Goal: Task Accomplishment & Management: Complete application form

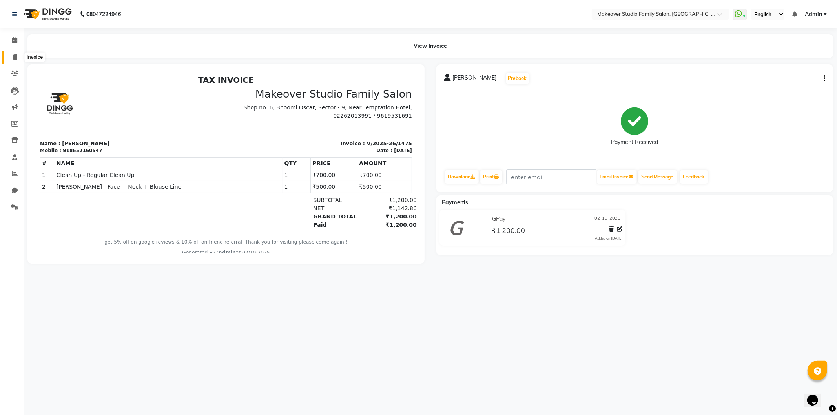
click at [18, 57] on span at bounding box center [15, 57] width 14 height 9
select select "6089"
select select "service"
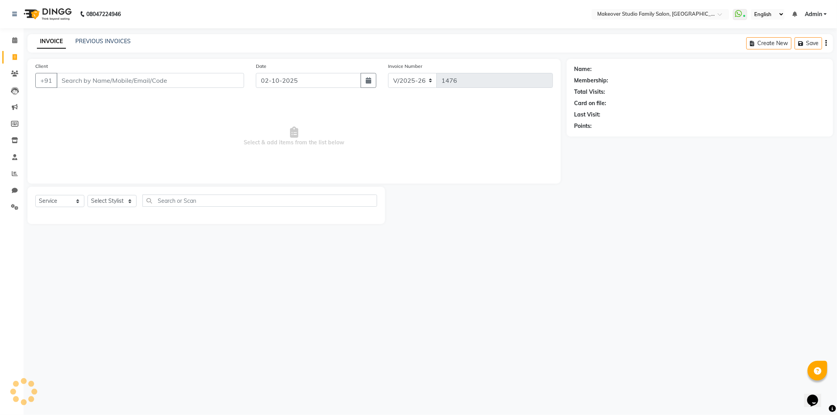
drag, startPoint x: 18, startPoint y: 57, endPoint x: 96, endPoint y: 89, distance: 84.3
click at [95, 86] on input "Client" at bounding box center [151, 80] width 188 height 15
type input "9"
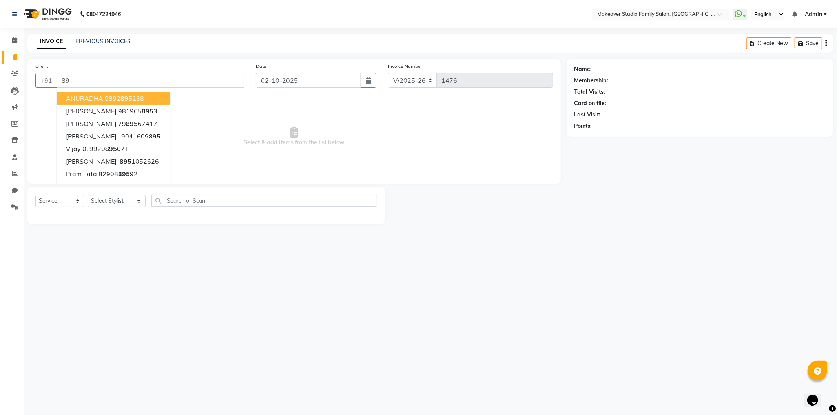
type input "8"
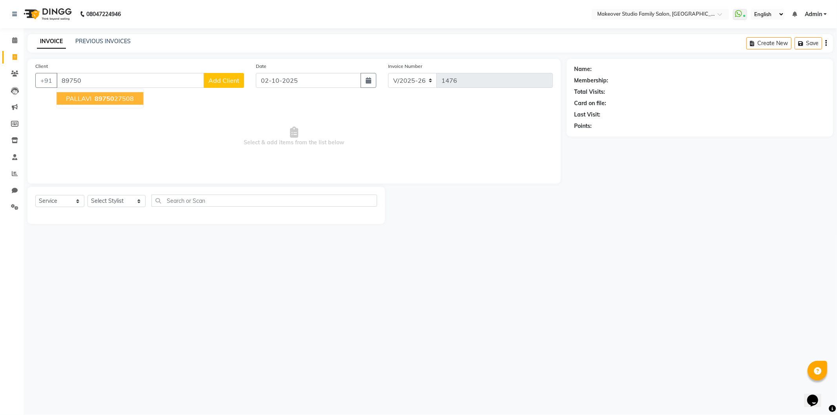
click at [89, 103] on button "PALLAVI 89750 27508" at bounding box center [100, 98] width 87 height 13
type input "8975027508"
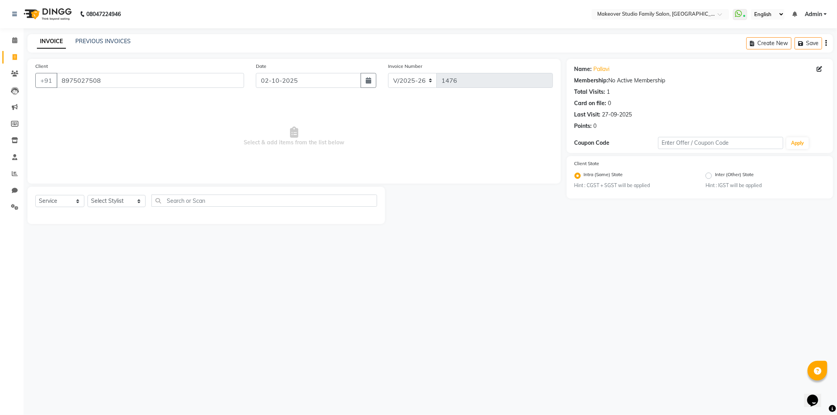
click at [103, 193] on div "Select Service Product Membership Package Voucher Prepaid Gift Card Select Styl…" at bounding box center [206, 205] width 358 height 37
click at [104, 198] on select "Select Stylist Aditya Ajar Akash [PERSON_NAME] Divya [PERSON_NAME] [PERSON_NAME…" at bounding box center [117, 201] width 58 height 12
select select "93079"
click at [88, 195] on select "Select Stylist Aditya Ajar Akash [PERSON_NAME] Divya [PERSON_NAME] [PERSON_NAME…" at bounding box center [117, 201] width 58 height 12
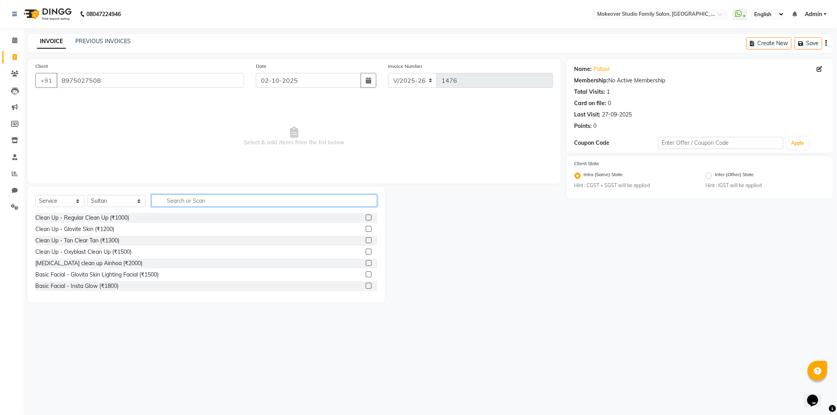
click at [222, 198] on input "text" at bounding box center [265, 201] width 226 height 12
type input "wash"
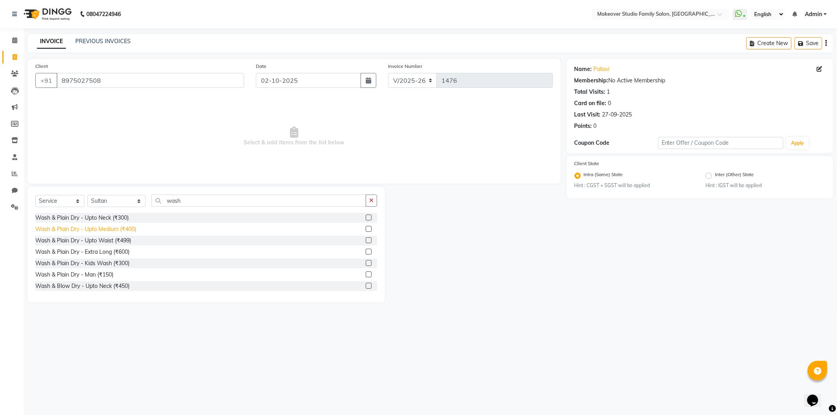
click at [65, 227] on div "Wash & Plain Dry - Upto Medium (₹400)" at bounding box center [85, 229] width 101 height 8
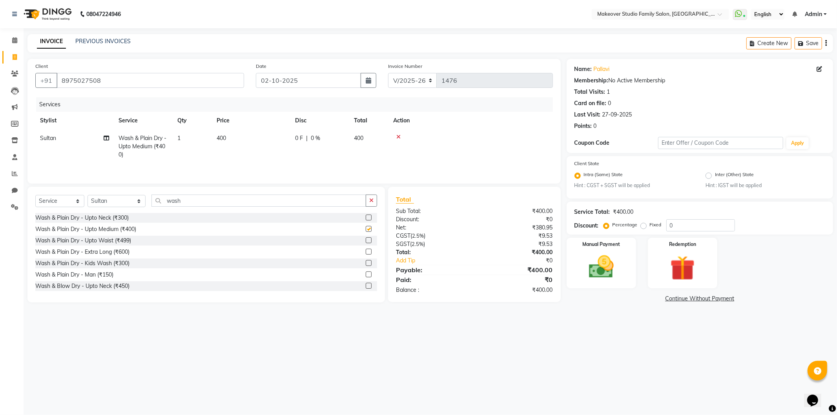
checkbox input "false"
click at [230, 134] on td "400" at bounding box center [251, 147] width 79 height 34
select select "93079"
drag, startPoint x: 282, startPoint y: 142, endPoint x: 219, endPoint y: 152, distance: 64.1
click at [218, 153] on tr "[PERSON_NAME] Divya [PERSON_NAME] [PERSON_NAME] [PERSON_NAME] Hair Stylist [PER…" at bounding box center [294, 146] width 518 height 33
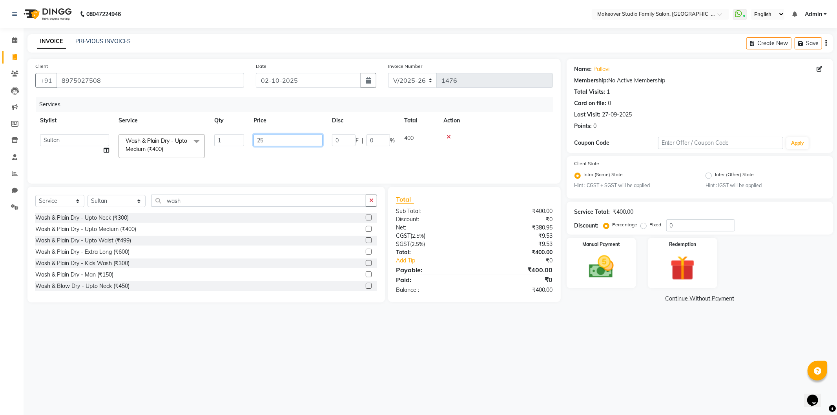
type input "250"
click at [598, 314] on main "INVOICE PREVIOUS INVOICES Create New Save Client [PHONE_NUMBER] Date [DATE] Inv…" at bounding box center [431, 175] width 814 height 282
click at [621, 269] on img at bounding box center [602, 267] width 42 height 30
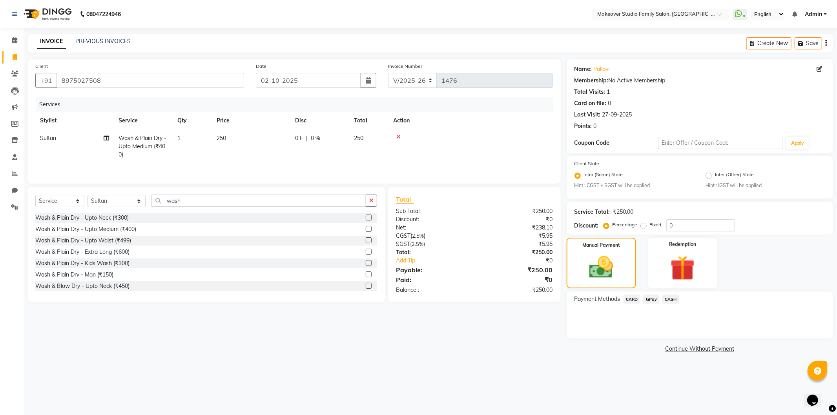
drag, startPoint x: 651, startPoint y: 300, endPoint x: 653, endPoint y: 304, distance: 5.3
click at [651, 300] on span "GPay" at bounding box center [651, 299] width 16 height 9
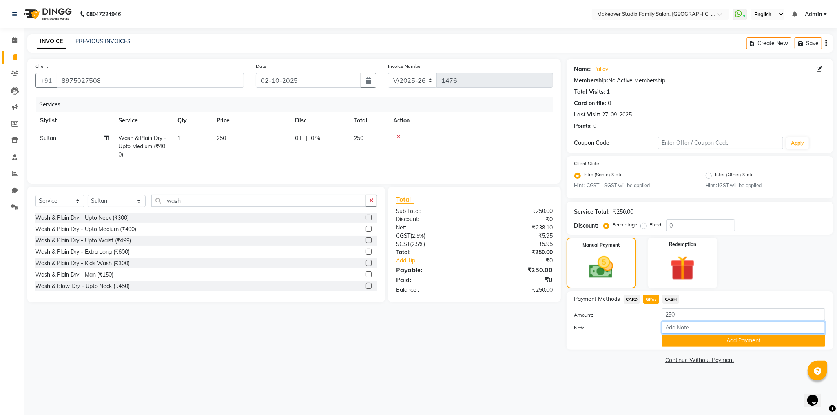
click at [678, 332] on input "Note:" at bounding box center [743, 328] width 163 height 12
click at [681, 343] on button "Add Payment" at bounding box center [743, 341] width 163 height 12
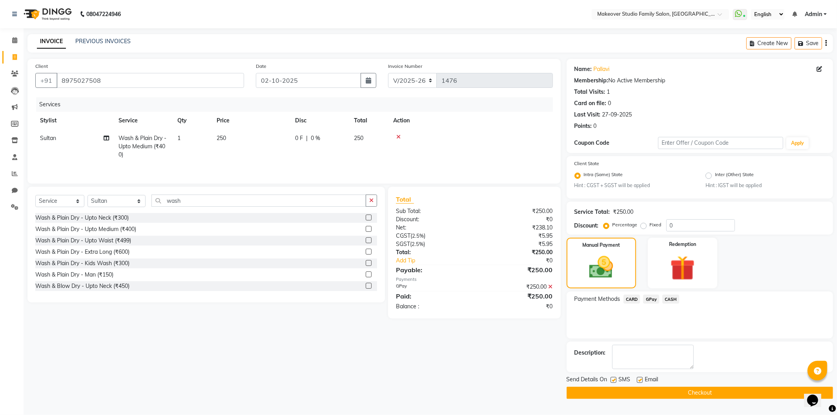
click at [685, 387] on button "Checkout" at bounding box center [700, 393] width 267 height 12
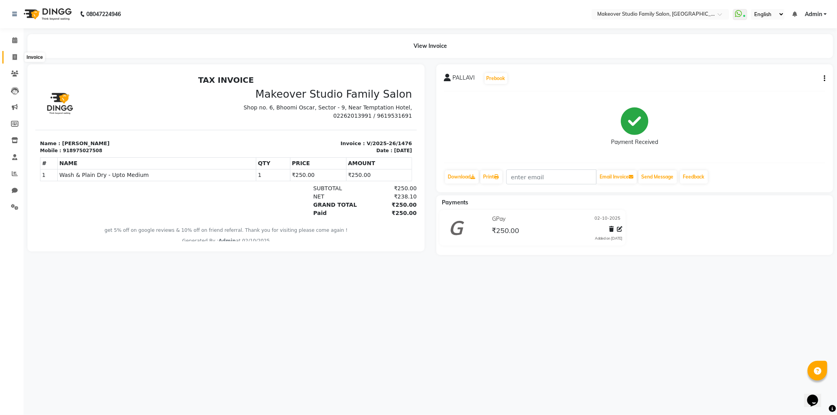
click at [11, 56] on span at bounding box center [15, 57] width 14 height 9
select select "6089"
select select "service"
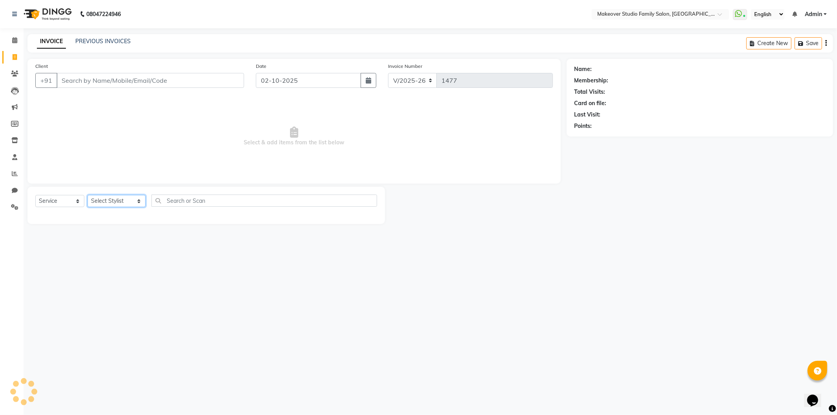
click at [106, 202] on select "Select Stylist Aditya Ajar Akash [PERSON_NAME] Divya [PERSON_NAME] [PERSON_NAME…" at bounding box center [117, 201] width 58 height 12
select select "91460"
click at [88, 195] on select "Select Stylist Aditya Ajar Akash [PERSON_NAME] Divya [PERSON_NAME] [PERSON_NAME…" at bounding box center [117, 201] width 58 height 12
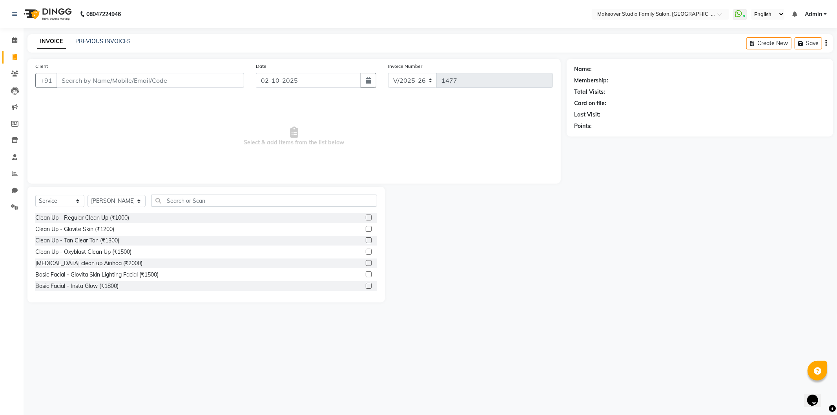
click at [190, 191] on div "Select Service Product Membership Package Voucher Prepaid Gift Card Select Styl…" at bounding box center [206, 245] width 358 height 116
click at [197, 204] on input "text" at bounding box center [265, 201] width 226 height 12
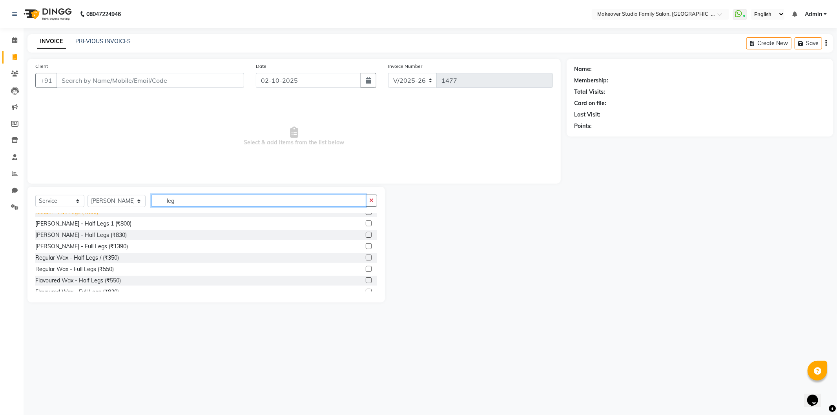
scroll to position [44, 0]
type input "leg"
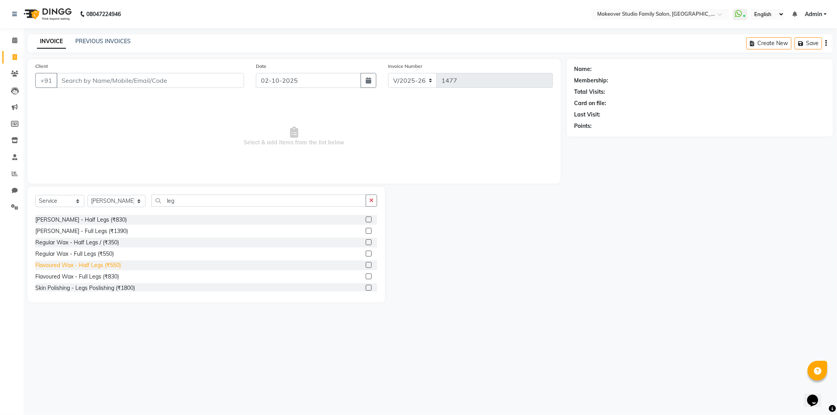
click at [89, 267] on div "Flavoured Wax - Half Legs (₹550)" at bounding box center [78, 265] width 86 height 8
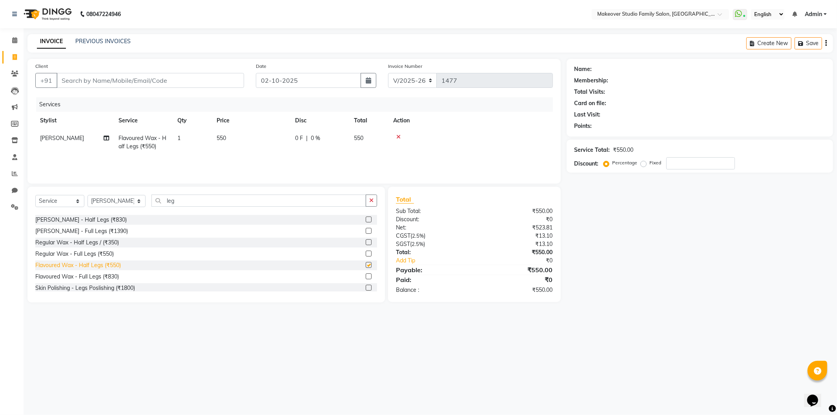
checkbox input "false"
drag, startPoint x: 90, startPoint y: 201, endPoint x: 94, endPoint y: 155, distance: 45.7
click at [75, 197] on div "Select Service Product Membership Package Voucher Prepaid Gift Card Select Styl…" at bounding box center [206, 204] width 342 height 18
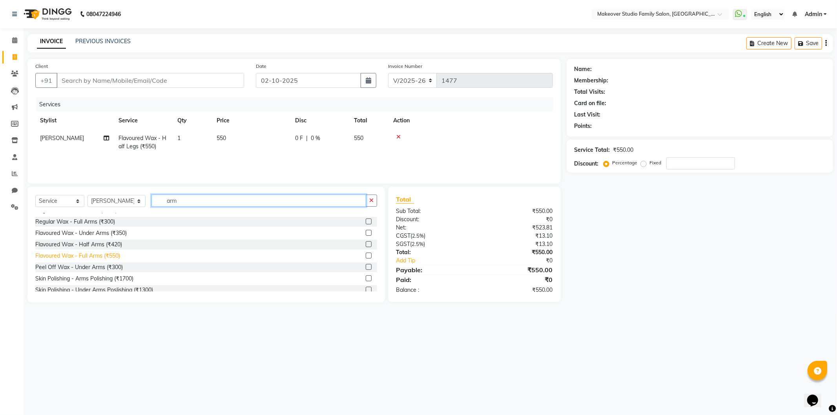
type input "arm"
click at [84, 256] on div "Flavoured Wax - Full Arms (₹550)" at bounding box center [77, 256] width 85 height 8
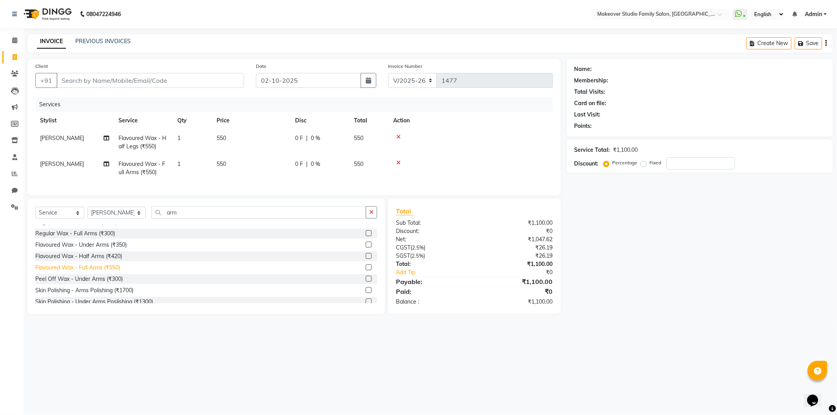
click at [80, 272] on div "Flavoured Wax - Full Arms (₹550)" at bounding box center [77, 268] width 85 height 8
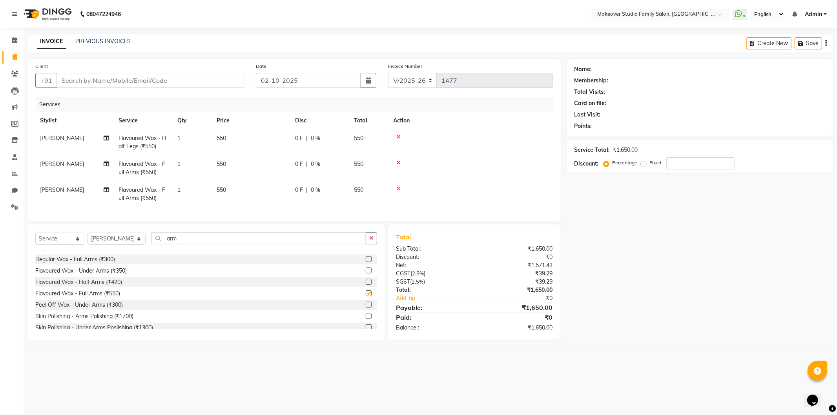
checkbox input "false"
click at [686, 162] on input "number" at bounding box center [701, 163] width 69 height 12
type input "25"
click at [601, 243] on div "Name: Membership: Total Visits: Card on file: Last Visit: Points: Service Total…" at bounding box center [703, 199] width 272 height 281
click at [100, 79] on input "Client" at bounding box center [151, 80] width 188 height 15
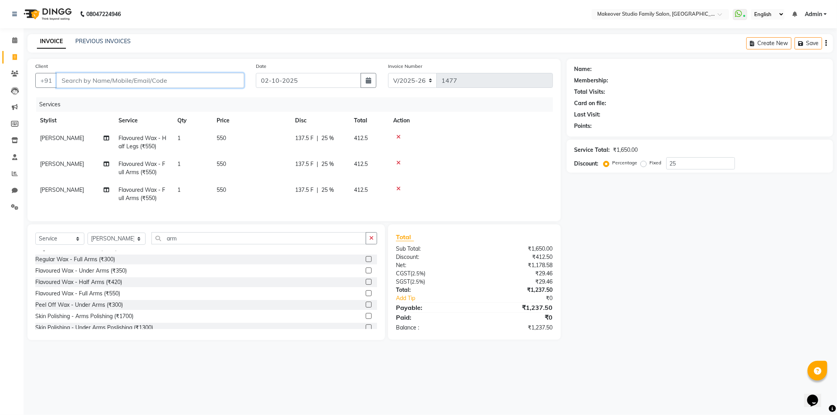
type input "9"
type input "0"
type input "9082354724"
click at [225, 78] on span "Add Client" at bounding box center [223, 81] width 31 height 8
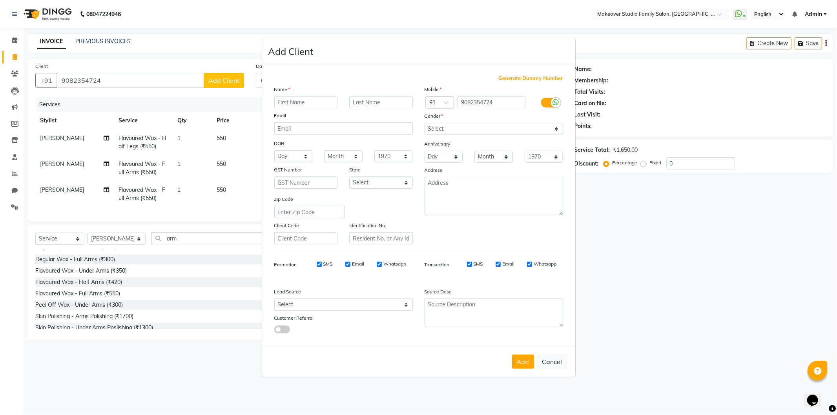
click at [297, 100] on input "text" at bounding box center [306, 102] width 64 height 12
type input "[PERSON_NAME]"
click at [383, 102] on input "text" at bounding box center [381, 102] width 64 height 12
type input "S"
click at [433, 128] on select "Select [DEMOGRAPHIC_DATA] [DEMOGRAPHIC_DATA] Other Prefer Not To Say" at bounding box center [494, 129] width 139 height 12
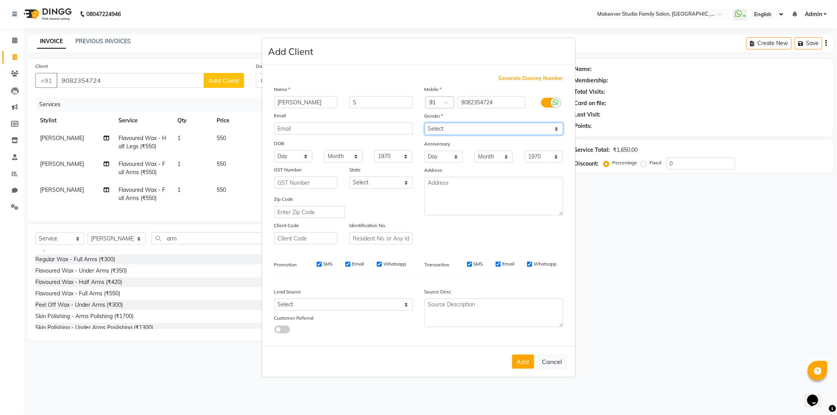
select select "[DEMOGRAPHIC_DATA]"
click at [425, 123] on select "Select [DEMOGRAPHIC_DATA] [DEMOGRAPHIC_DATA] Other Prefer Not To Say" at bounding box center [494, 129] width 139 height 12
click at [523, 361] on button "Add" at bounding box center [523, 362] width 22 height 14
select select
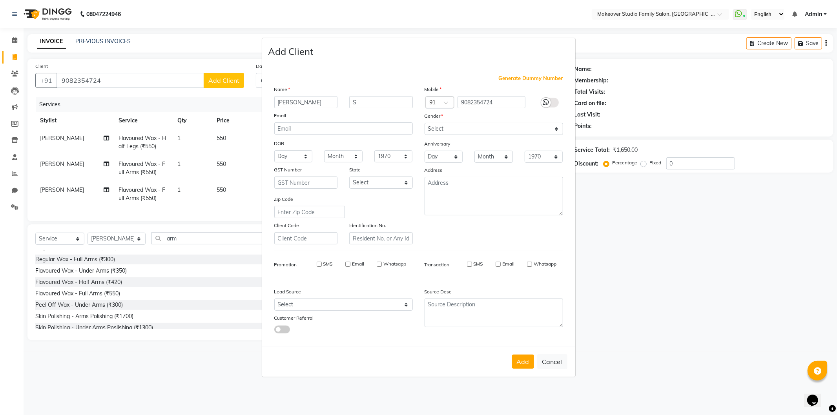
select select
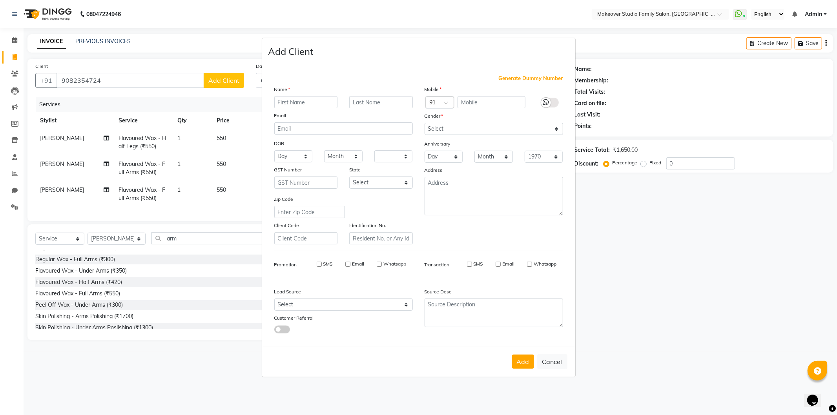
checkbox input "false"
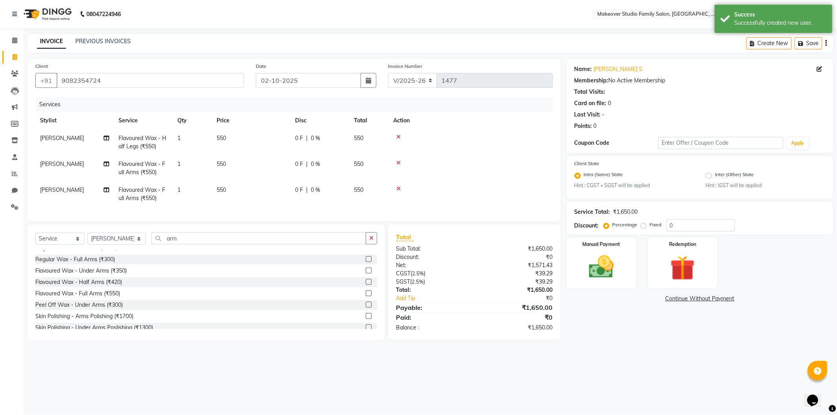
click at [697, 217] on div "Service Total: ₹1,650.00 Discount: Percentage Fixed 0" at bounding box center [700, 218] width 251 height 27
drag, startPoint x: 683, startPoint y: 223, endPoint x: 654, endPoint y: 225, distance: 29.5
click at [654, 225] on div "Percentage Fixed 0" at bounding box center [670, 225] width 130 height 12
click at [399, 162] on icon at bounding box center [398, 162] width 4 height 5
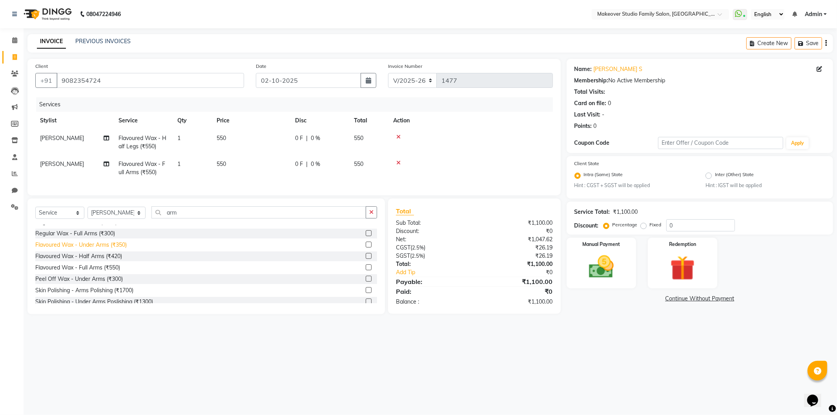
click at [80, 249] on div "Flavoured Wax - Under Arms (₹350)" at bounding box center [80, 245] width 91 height 8
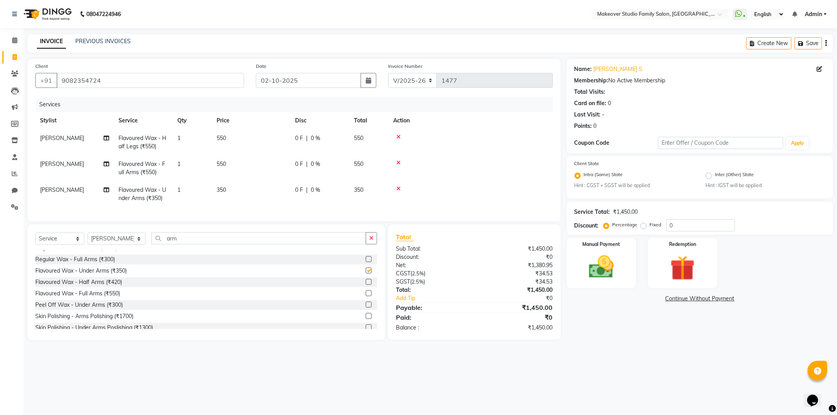
checkbox input "false"
drag, startPoint x: 673, startPoint y: 221, endPoint x: 631, endPoint y: 215, distance: 42.5
click at [632, 215] on div "Service Total: ₹1,450.00 Discount: Percentage Fixed 0" at bounding box center [700, 218] width 251 height 27
type input "25"
click at [674, 364] on div "08047224946 Select Location × Makeover Studio Family Salon, Ghansoli WhatsApp S…" at bounding box center [418, 207] width 837 height 415
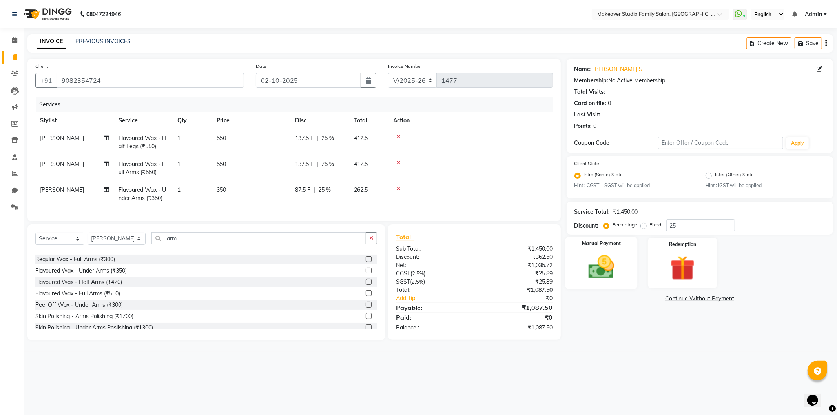
click at [614, 259] on img at bounding box center [602, 267] width 42 height 30
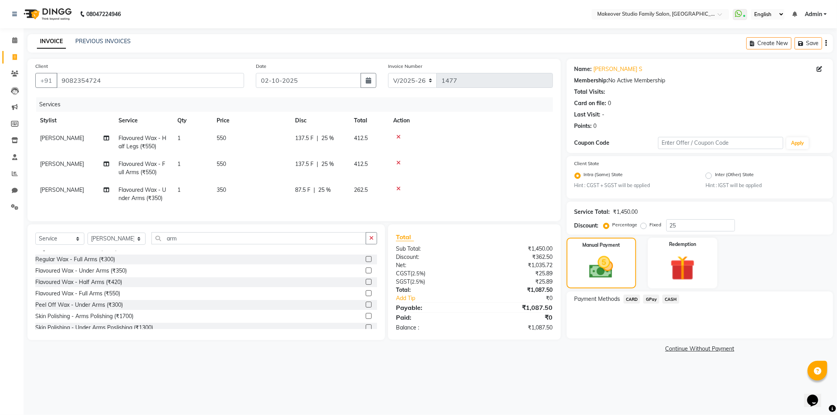
click at [651, 301] on span "GPay" at bounding box center [651, 299] width 16 height 9
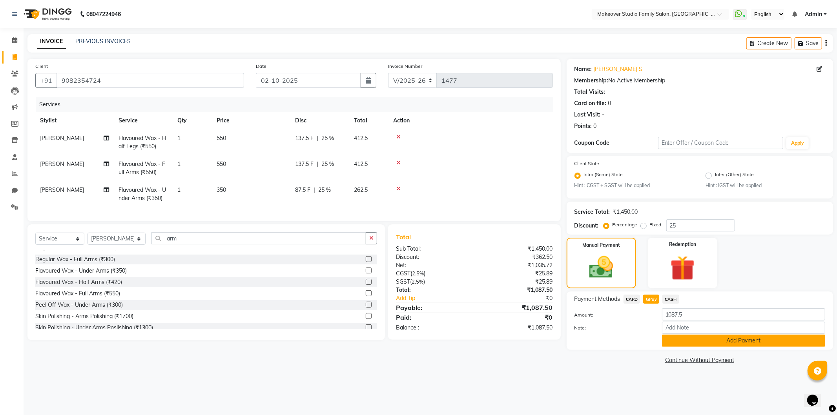
click at [701, 336] on button "Add Payment" at bounding box center [743, 341] width 163 height 12
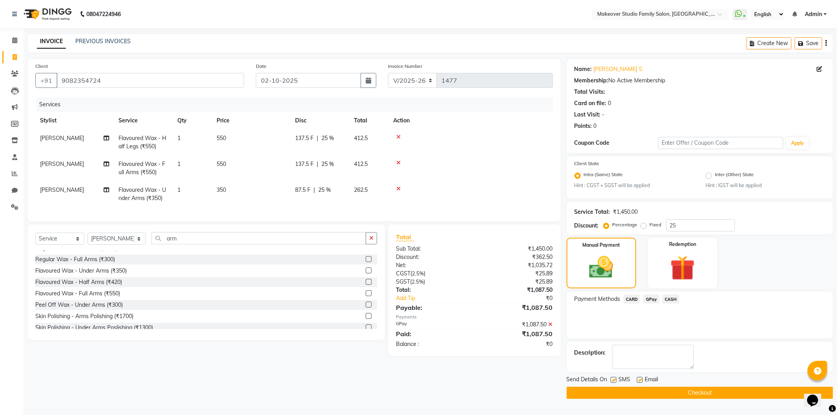
click at [704, 395] on button "Checkout" at bounding box center [700, 393] width 267 height 12
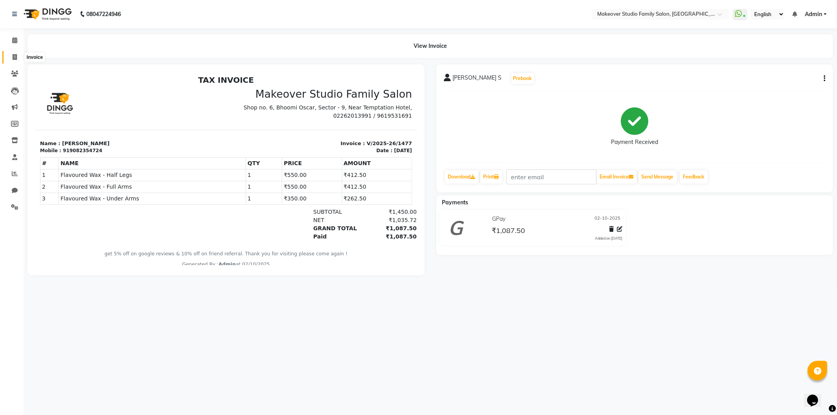
click at [16, 57] on icon at bounding box center [15, 57] width 4 height 6
select select "6089"
select select "service"
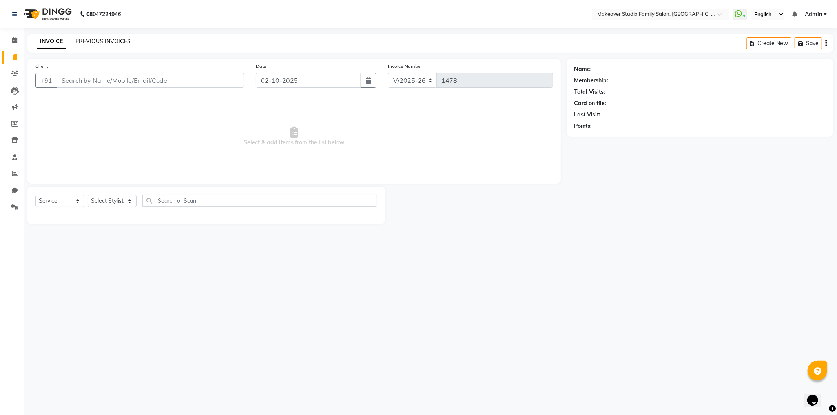
click at [95, 38] on link "PREVIOUS INVOICES" at bounding box center [102, 41] width 55 height 7
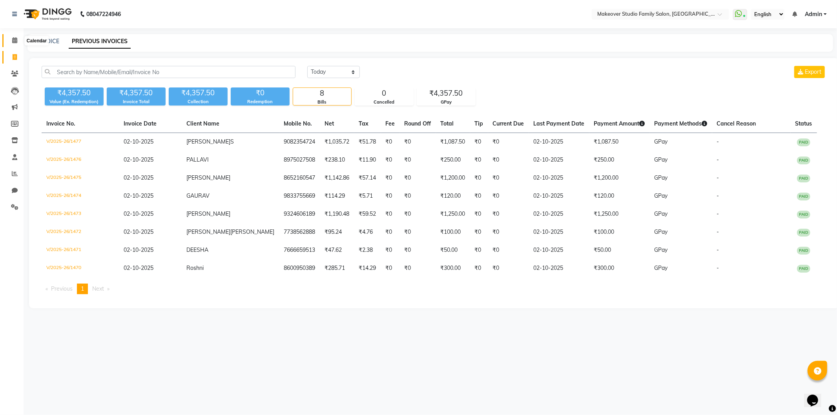
click at [12, 42] on icon at bounding box center [14, 40] width 5 height 6
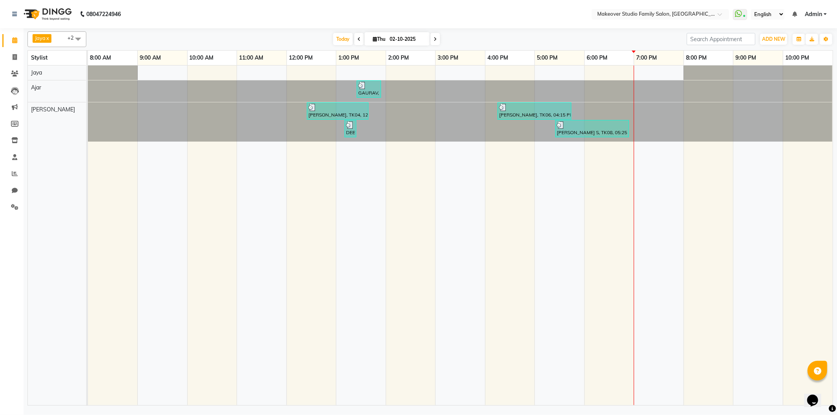
click at [413, 38] on input "02-10-2025" at bounding box center [406, 39] width 39 height 12
select select "10"
select select "2025"
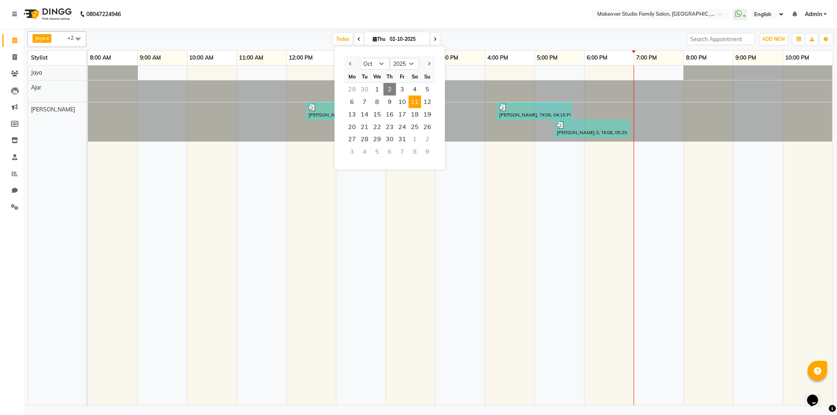
click at [417, 102] on span "11" at bounding box center [415, 102] width 13 height 13
type input "[DATE]"
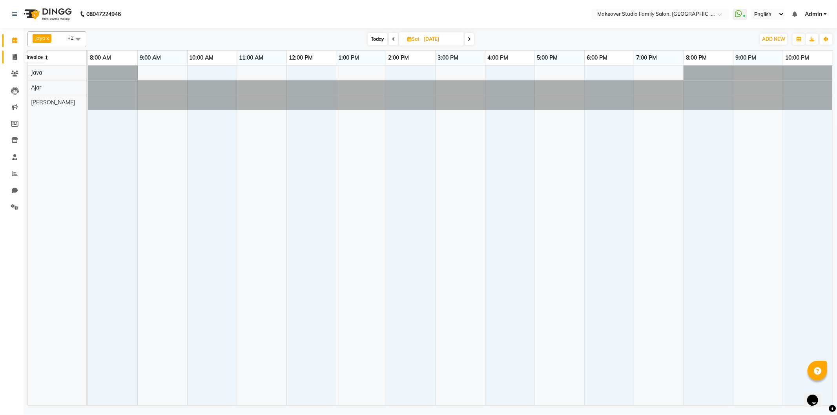
click at [16, 55] on icon at bounding box center [15, 57] width 4 height 6
select select "service"
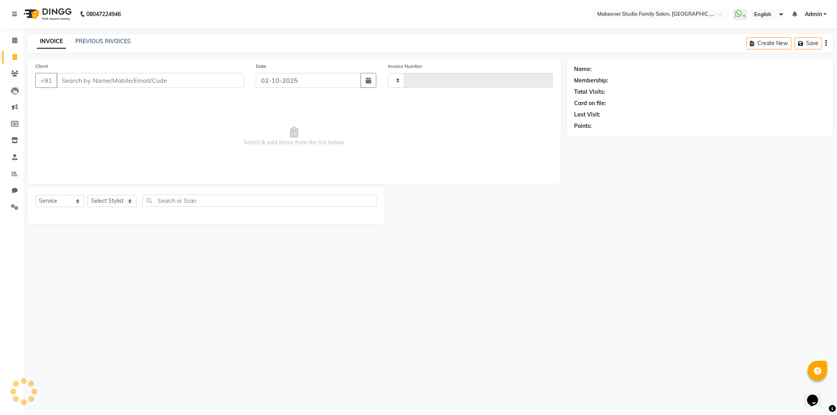
type input "1478"
select select "6089"
click at [111, 202] on select "Select Stylist Aditya Ajar Akash [PERSON_NAME] Divya [PERSON_NAME] [PERSON_NAME…" at bounding box center [117, 201] width 58 height 12
click at [368, 76] on button "button" at bounding box center [369, 80] width 16 height 15
select select "10"
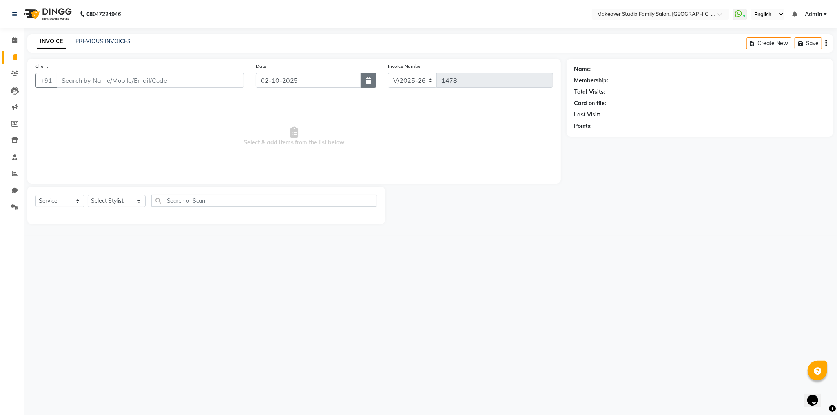
select select "2025"
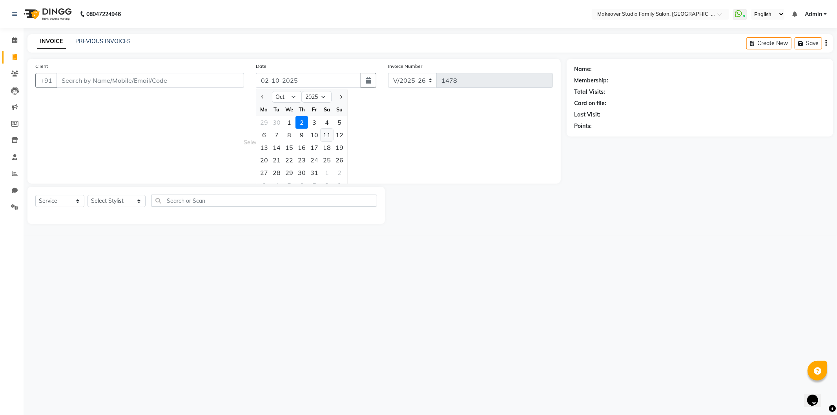
click at [324, 132] on div "11" at bounding box center [327, 135] width 13 height 13
type input "[DATE]"
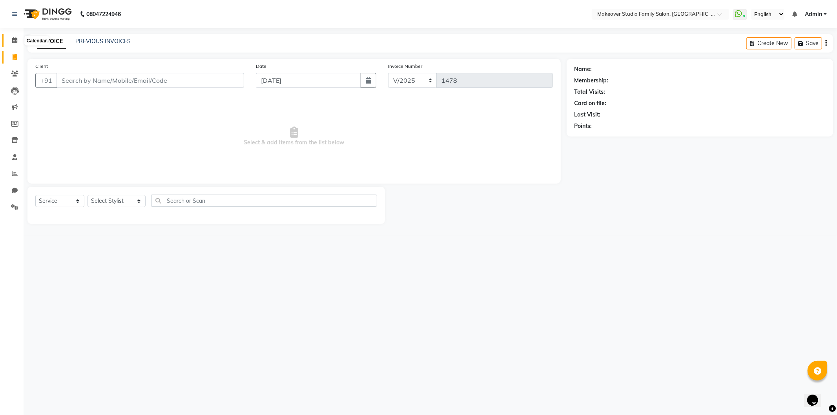
click at [13, 37] on span at bounding box center [15, 40] width 14 height 9
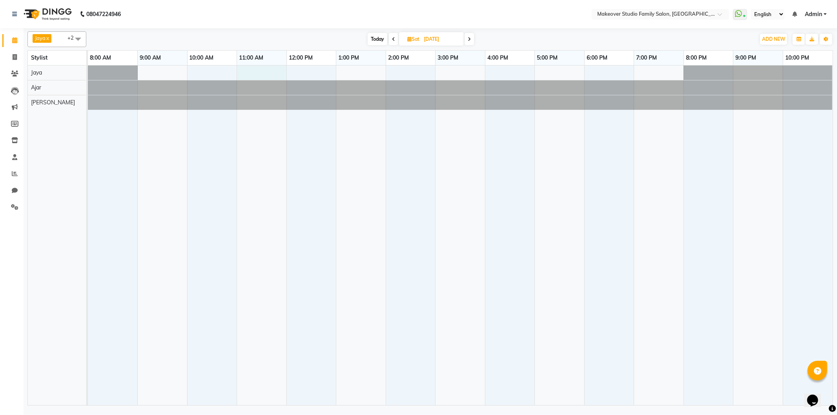
click at [248, 69] on div at bounding box center [460, 236] width 745 height 340
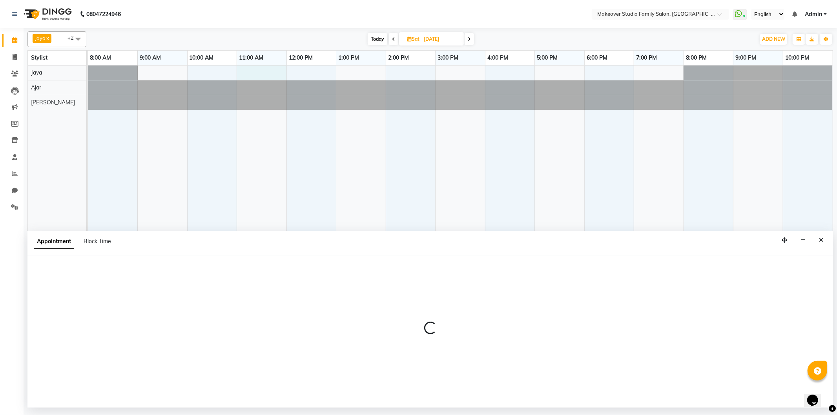
select select "44959"
select select "tentative"
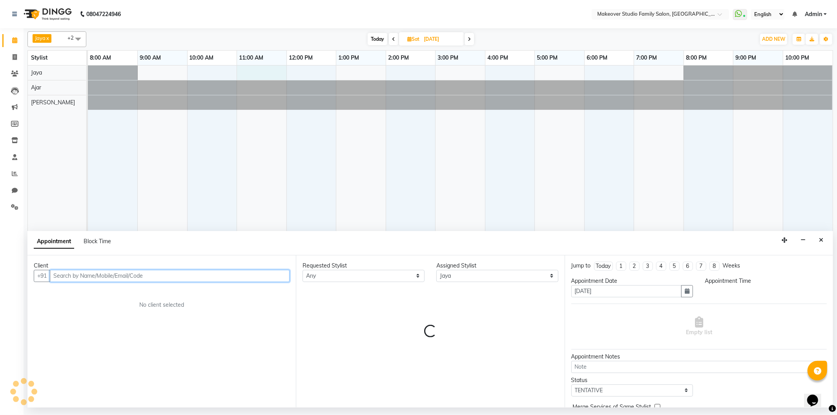
select select "660"
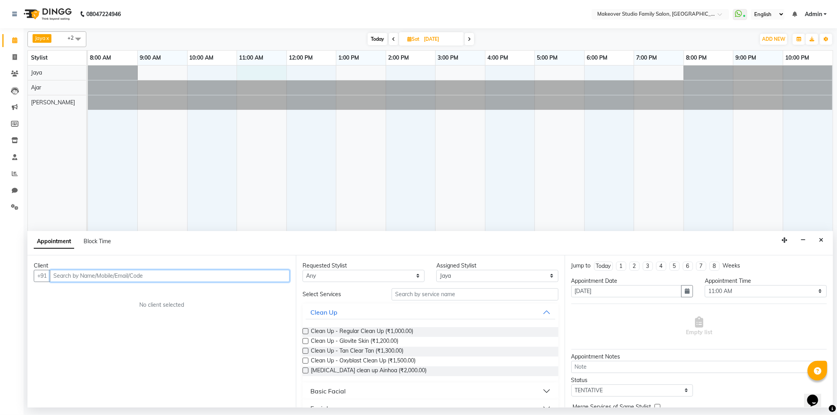
click at [100, 275] on input "text" at bounding box center [170, 276] width 240 height 12
type input "9321972942"
click at [275, 277] on span "Add Client" at bounding box center [273, 275] width 26 height 7
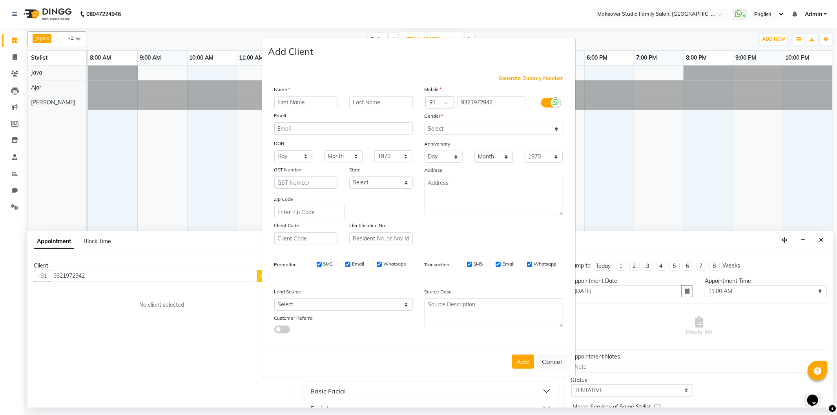
type input "A"
type input "Alchal"
click at [437, 131] on select "Select [DEMOGRAPHIC_DATA] [DEMOGRAPHIC_DATA] Other Prefer Not To Say" at bounding box center [494, 129] width 139 height 12
select select "[DEMOGRAPHIC_DATA]"
click at [425, 123] on select "Select [DEMOGRAPHIC_DATA] [DEMOGRAPHIC_DATA] Other Prefer Not To Say" at bounding box center [494, 129] width 139 height 12
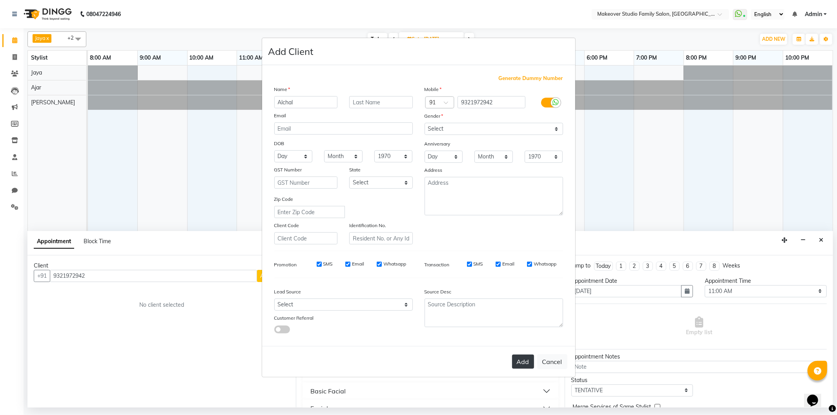
click at [525, 357] on button "Add" at bounding box center [523, 362] width 22 height 14
select select
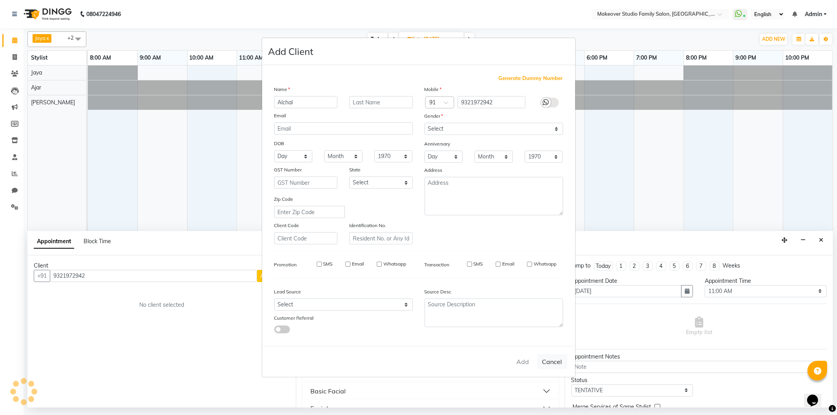
select select
checkbox input "false"
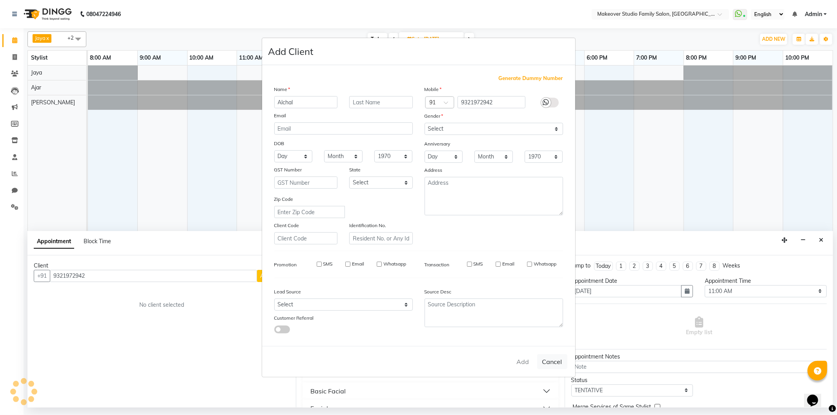
checkbox input "false"
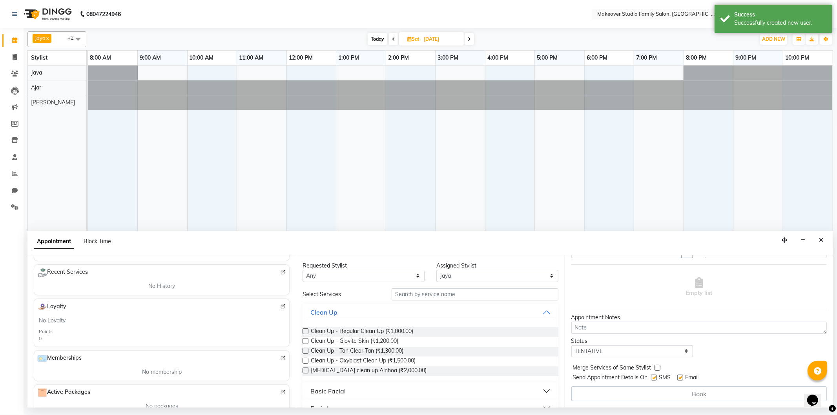
scroll to position [184, 0]
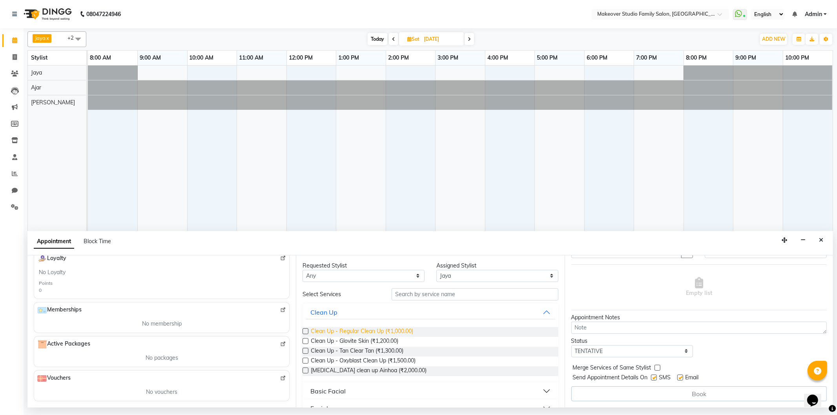
click at [393, 331] on span "Clean Up - Regular Clean Up (₹1,000.00)" at bounding box center [362, 332] width 102 height 10
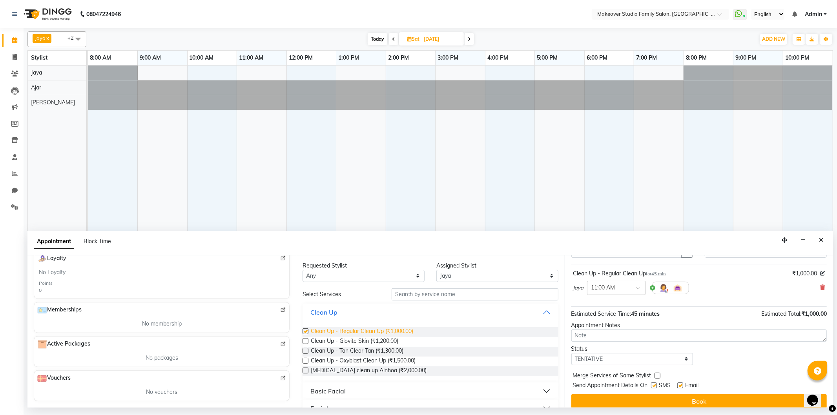
checkbox input "false"
click at [450, 289] on input "text" at bounding box center [475, 295] width 166 height 12
click at [433, 291] on input "text" at bounding box center [475, 295] width 166 height 12
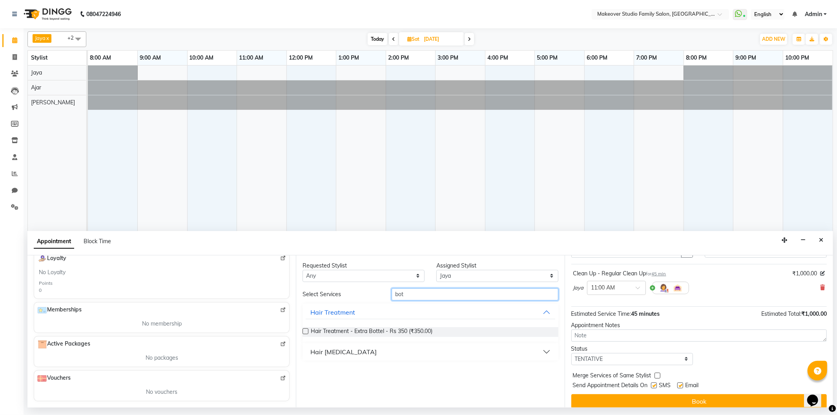
type input "bot"
click at [319, 354] on div "Hair [MEDICAL_DATA]" at bounding box center [344, 351] width 66 height 9
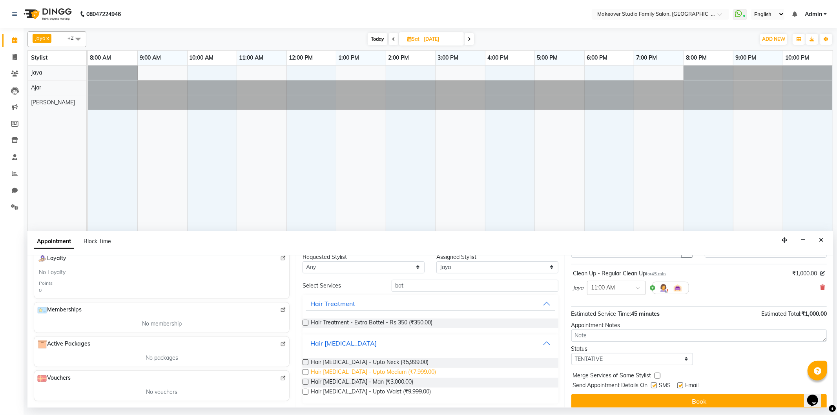
scroll to position [11, 0]
click at [371, 362] on span "Hair [MEDICAL_DATA] - Upto Neck (₹5,999.00)" at bounding box center [370, 361] width 118 height 10
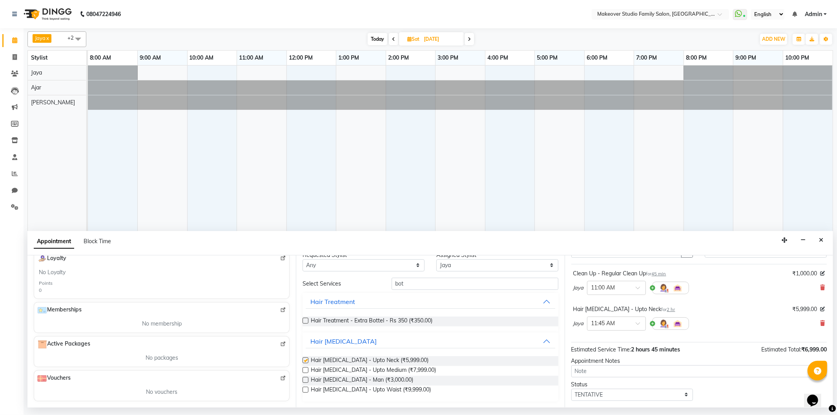
checkbox input "false"
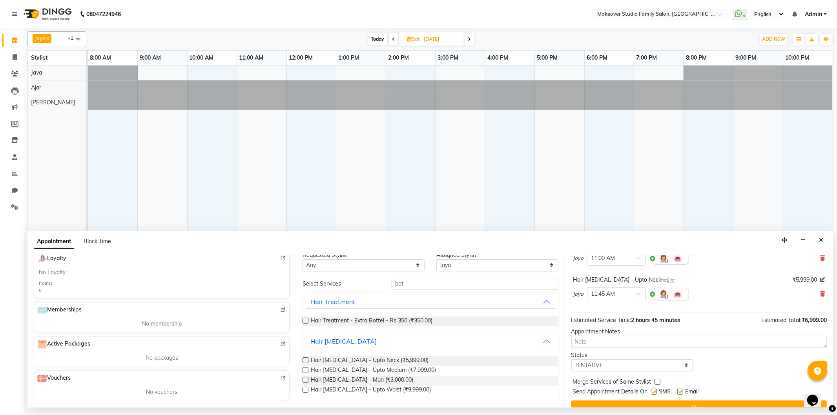
scroll to position [83, 0]
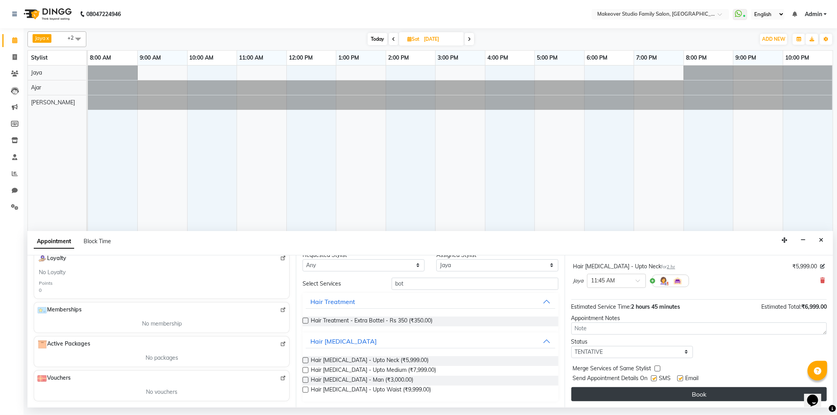
click at [671, 395] on button "Book" at bounding box center [700, 394] width 256 height 14
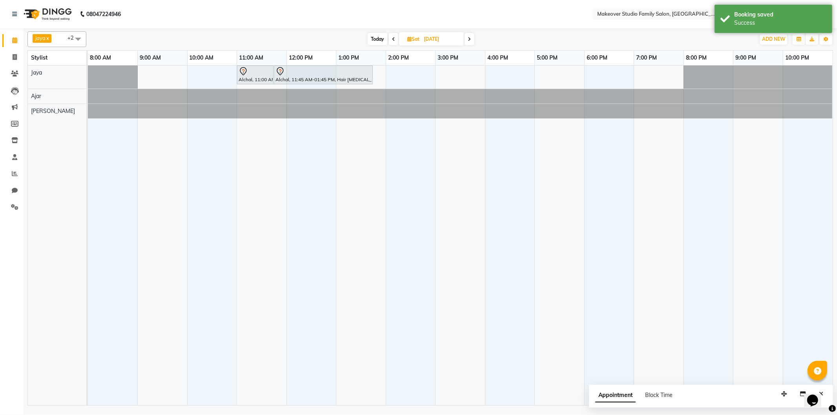
click at [47, 32] on span "Jaya x Ajar x [PERSON_NAME] x +2" at bounding box center [56, 39] width 59 height 16
click at [36, 114] on div "Sultan" at bounding box center [57, 115] width 50 height 8
checkbox input "true"
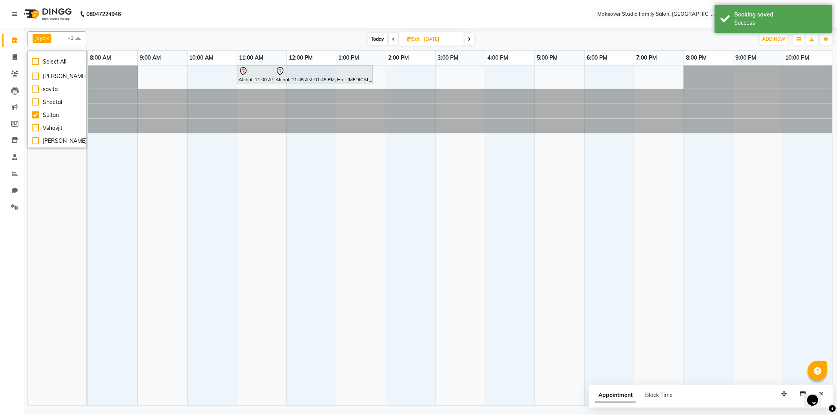
click at [175, 186] on td at bounding box center [163, 236] width 50 height 340
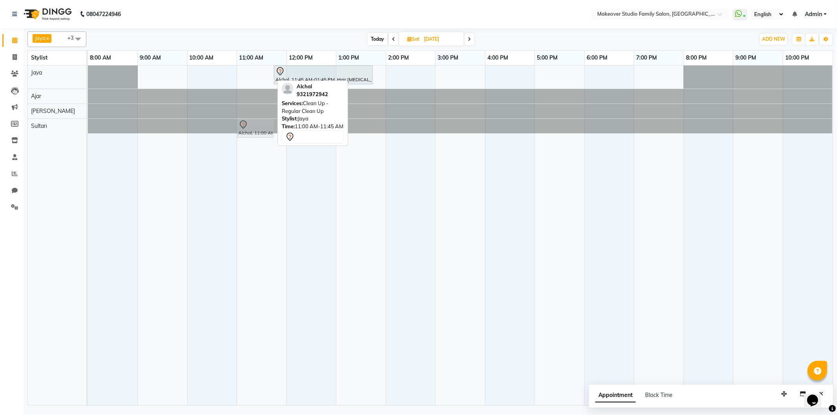
drag, startPoint x: 262, startPoint y: 75, endPoint x: 262, endPoint y: 123, distance: 48.7
click at [262, 123] on tbody "Alchal, 11:00 AM-11:45 AM, Clean Up - Regular Clean Up Alchal, 11:45 AM-01:45 P…" at bounding box center [460, 100] width 745 height 68
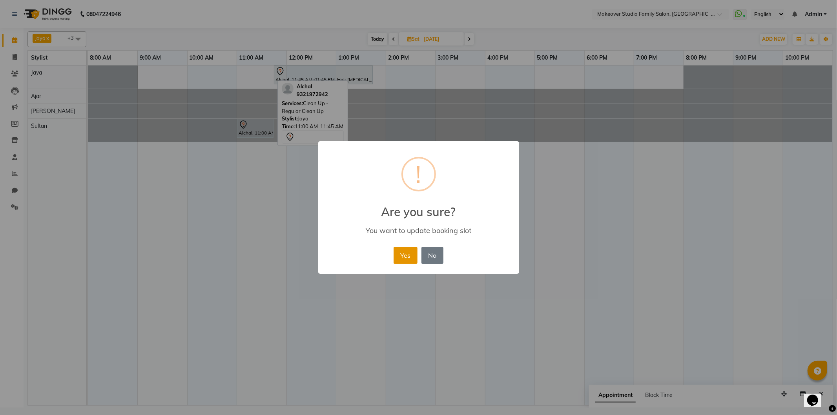
click at [409, 257] on button "Yes" at bounding box center [406, 255] width 24 height 17
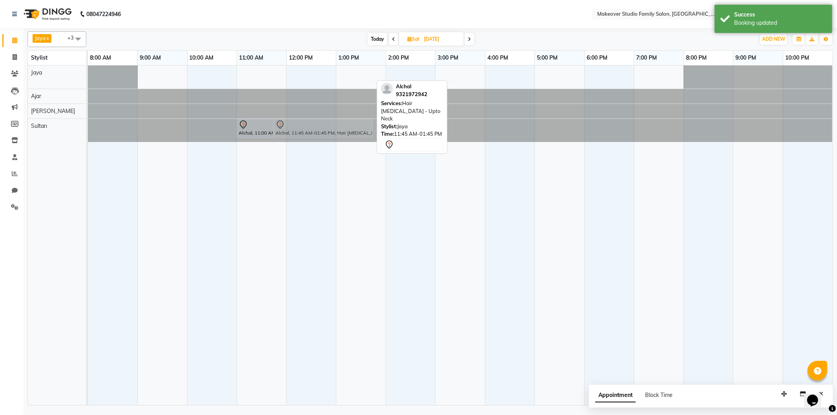
drag, startPoint x: 281, startPoint y: 75, endPoint x: 285, endPoint y: 138, distance: 63.3
click at [285, 138] on tbody "Alchal, 11:45 AM-01:45 PM, Hair [MEDICAL_DATA] - Upto Neck Alchal, 11:00 AM-11:…" at bounding box center [460, 104] width 745 height 77
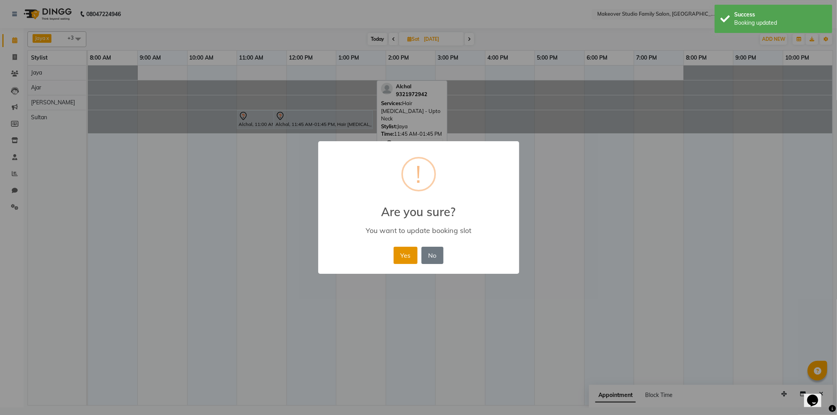
click at [407, 256] on button "Yes" at bounding box center [406, 255] width 24 height 17
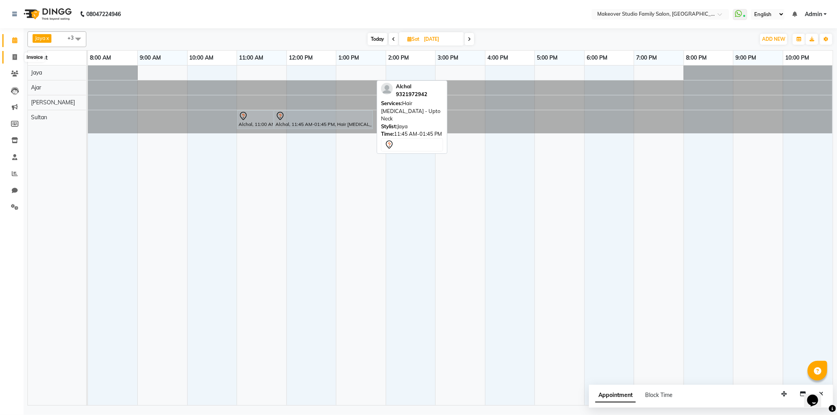
click at [14, 61] on span at bounding box center [15, 57] width 14 height 9
select select "service"
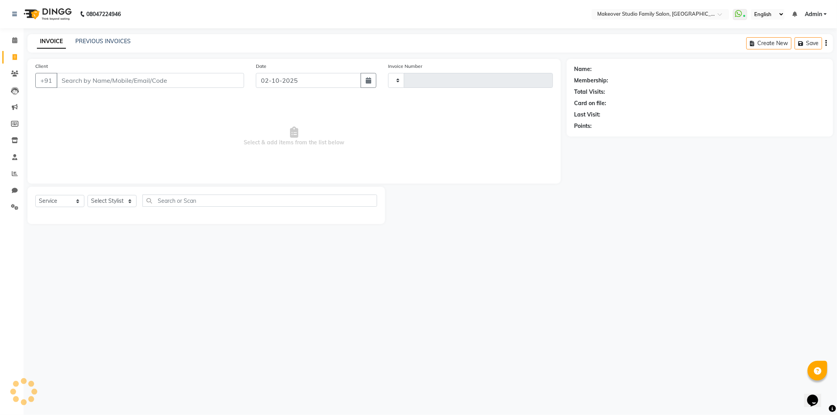
type input "1478"
select select "6089"
click at [109, 204] on select "Select Stylist" at bounding box center [112, 201] width 49 height 12
click at [91, 38] on link "PREVIOUS INVOICES" at bounding box center [102, 41] width 55 height 7
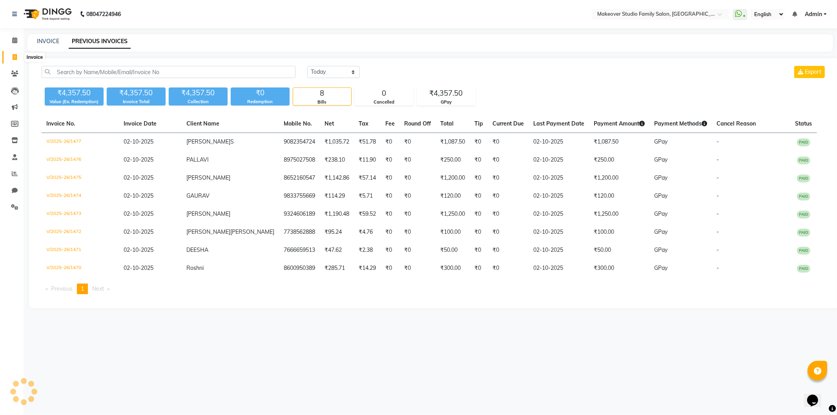
click at [10, 57] on span at bounding box center [15, 57] width 14 height 9
select select "6089"
select select "service"
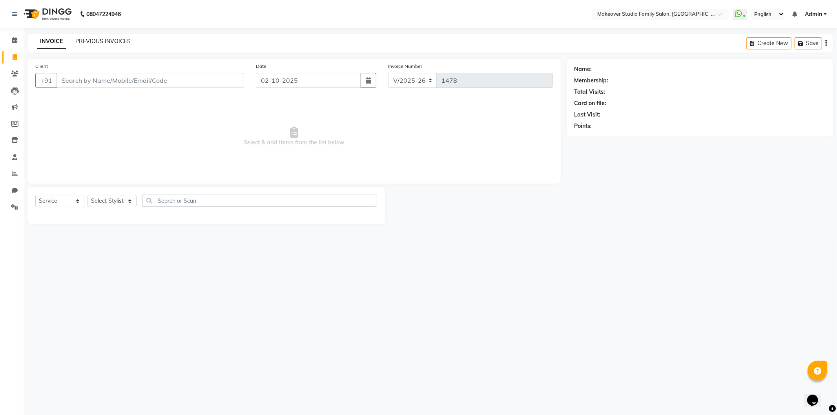
click at [103, 41] on link "PREVIOUS INVOICES" at bounding box center [102, 41] width 55 height 7
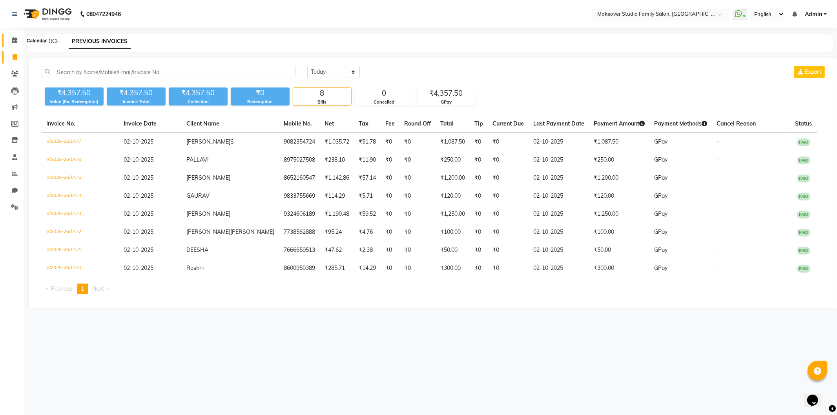
click at [14, 37] on span at bounding box center [15, 40] width 14 height 9
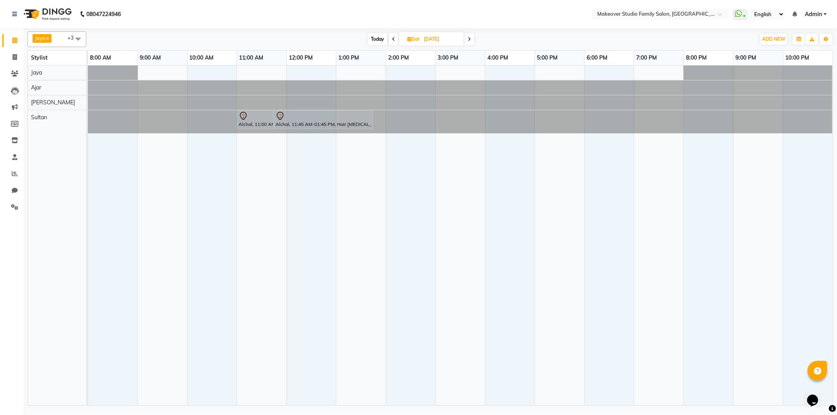
click at [434, 41] on input "[DATE]" at bounding box center [441, 39] width 39 height 12
select select "10"
select select "2025"
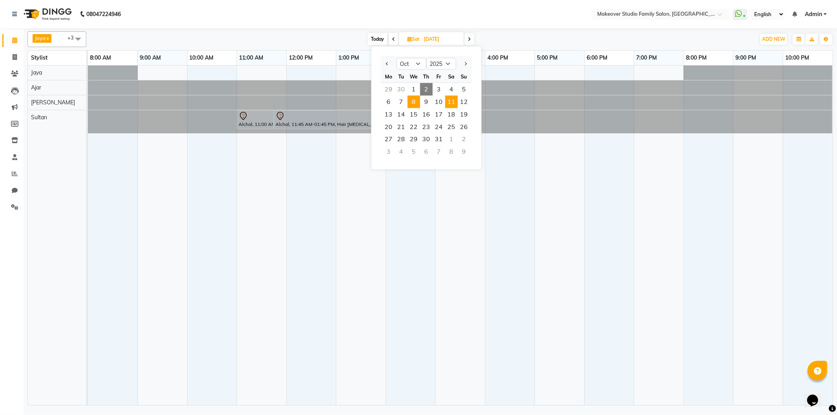
click at [412, 102] on span "8" at bounding box center [414, 102] width 13 height 13
type input "[DATE]"
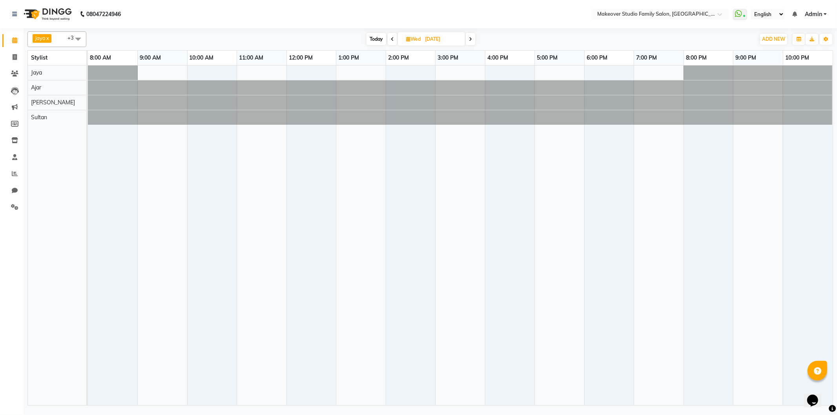
drag, startPoint x: 406, startPoint y: 71, endPoint x: 395, endPoint y: 73, distance: 10.7
drag, startPoint x: 395, startPoint y: 73, endPoint x: 246, endPoint y: 67, distance: 149.7
click at [245, 71] on div at bounding box center [460, 236] width 745 height 340
select select "44959"
select select "660"
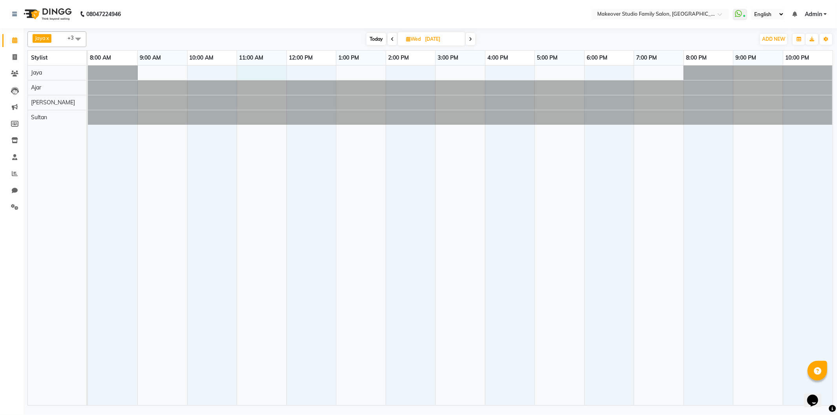
select select "tentative"
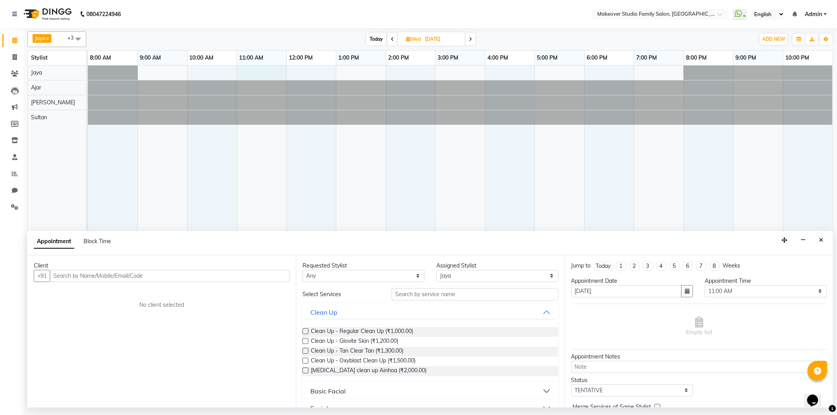
click at [154, 276] on input "text" at bounding box center [170, 276] width 240 height 12
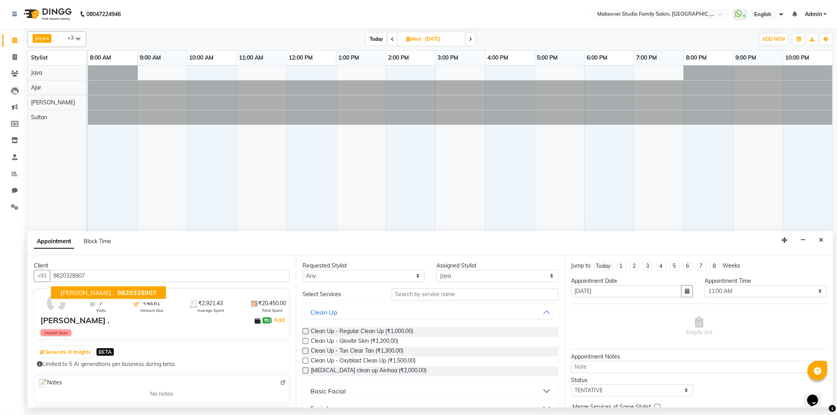
click at [103, 287] on button "[PERSON_NAME] . 9820328907" at bounding box center [108, 293] width 115 height 13
type input "9820328907"
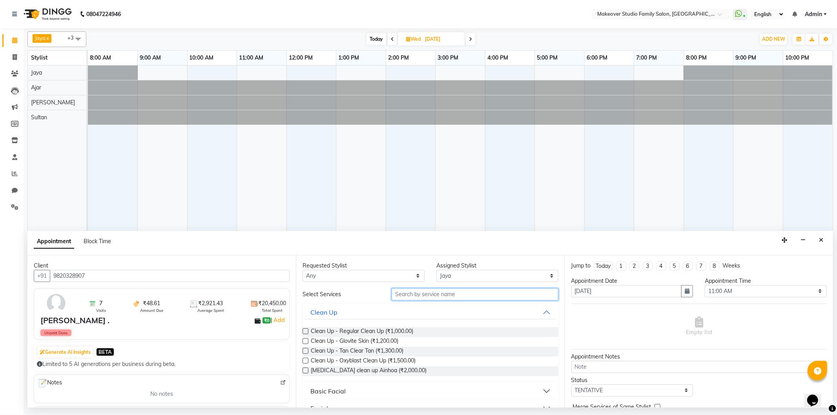
click at [406, 289] on input "text" at bounding box center [475, 295] width 166 height 12
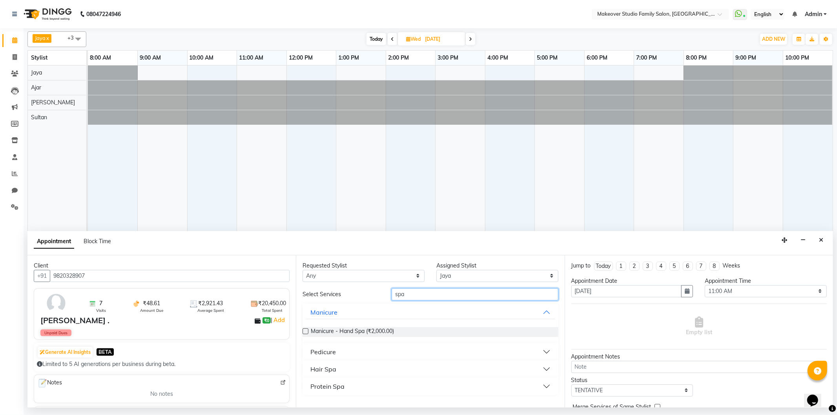
type input "spa"
click at [327, 372] on div "Hair Spa" at bounding box center [324, 369] width 26 height 9
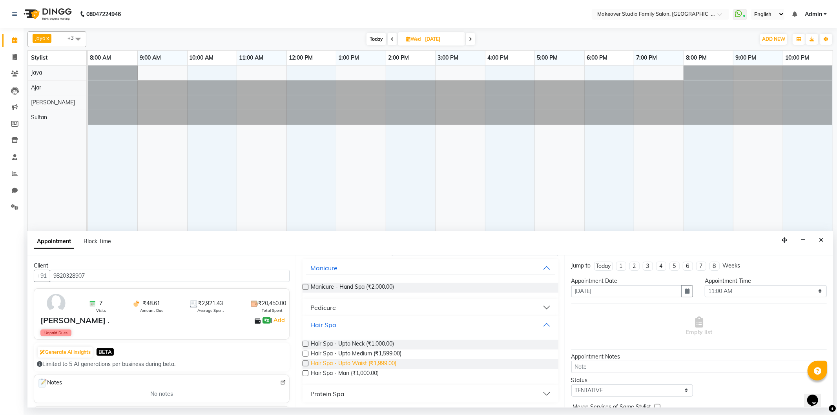
scroll to position [45, 0]
click at [386, 351] on span "Hair Spa - Upto Medium (₹1,599.00)" at bounding box center [356, 354] width 91 height 10
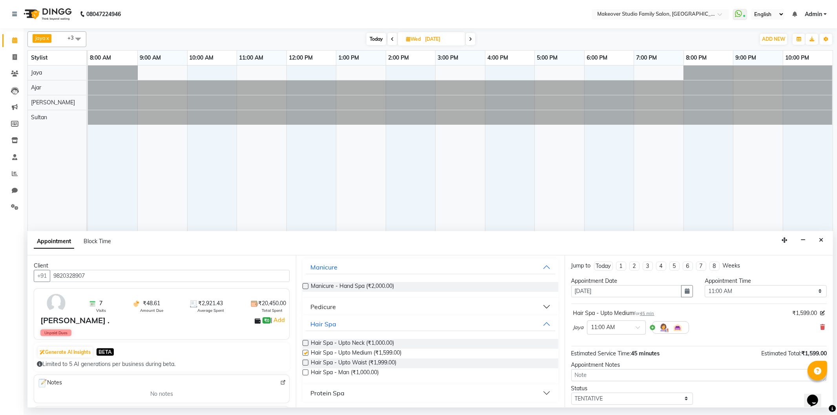
checkbox input "false"
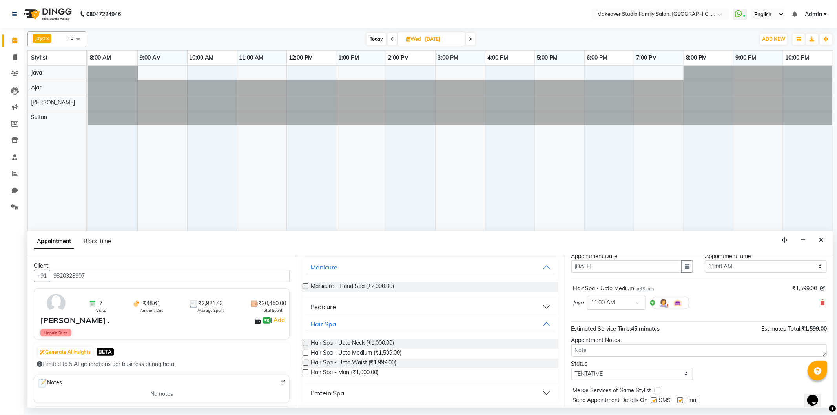
scroll to position [47, 0]
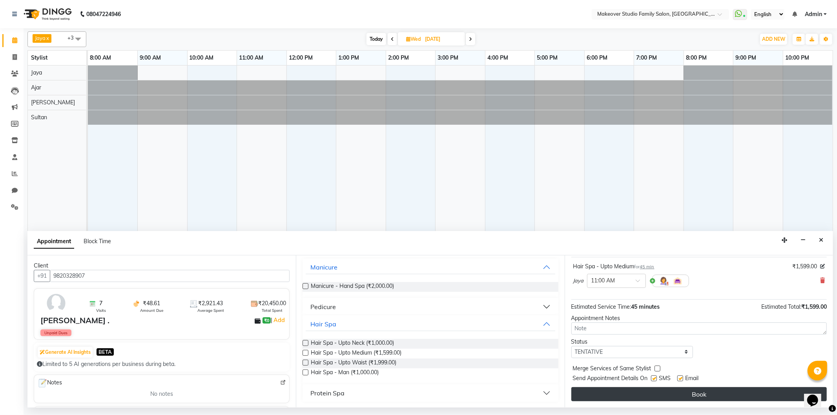
click at [683, 398] on button "Book" at bounding box center [700, 394] width 256 height 14
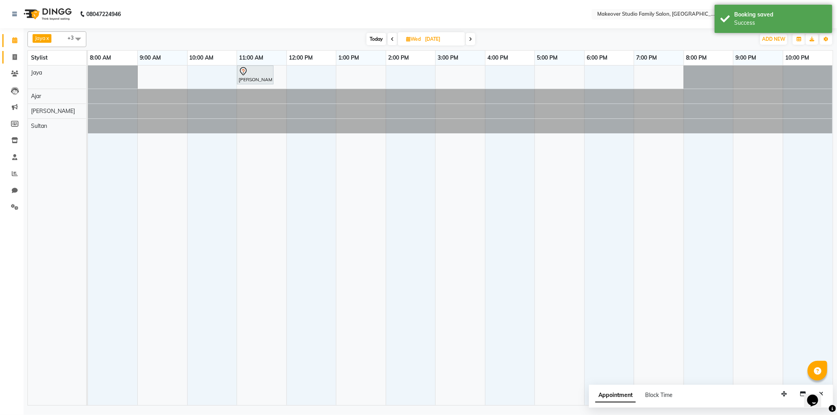
click at [14, 59] on icon at bounding box center [15, 57] width 4 height 6
select select "service"
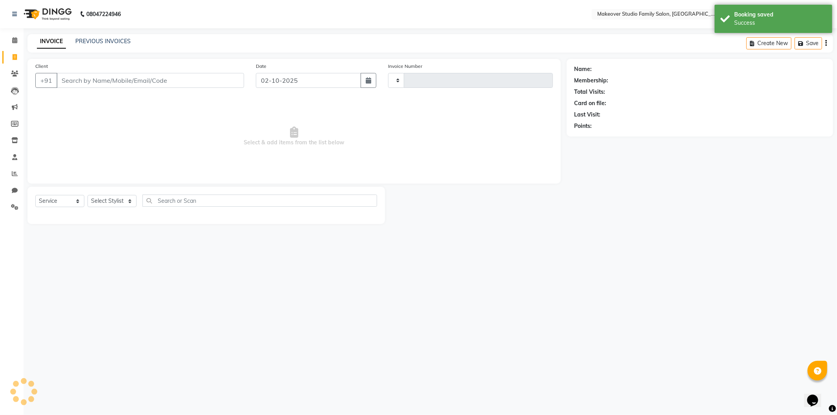
type input "1478"
select select "6089"
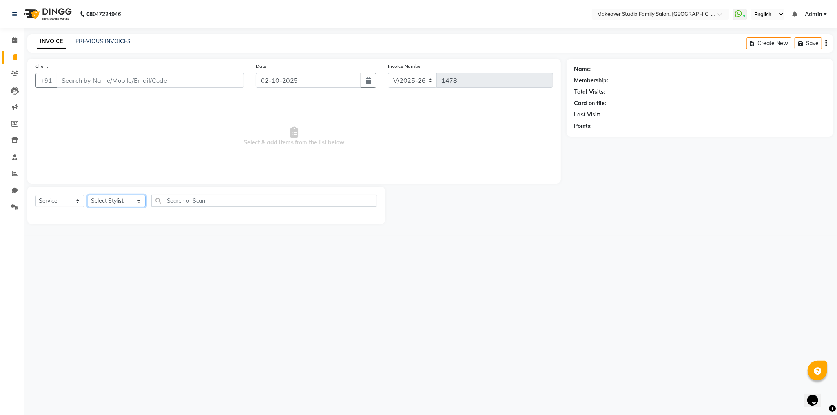
click at [104, 203] on select "Select Stylist Aditya Ajar Akash [PERSON_NAME] Divya [PERSON_NAME] [PERSON_NAME…" at bounding box center [117, 201] width 58 height 12
select select "90799"
click at [88, 195] on select "Select Stylist Aditya Ajar Akash [PERSON_NAME] Divya [PERSON_NAME] [PERSON_NAME…" at bounding box center [117, 201] width 58 height 12
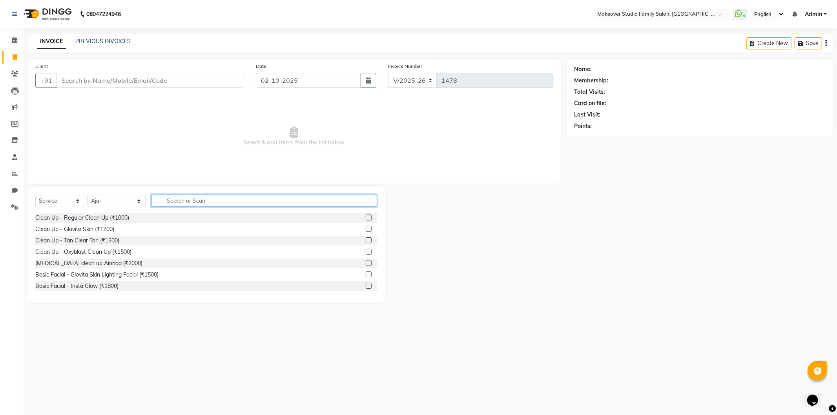
click at [187, 199] on input "text" at bounding box center [265, 201] width 226 height 12
type input "cut"
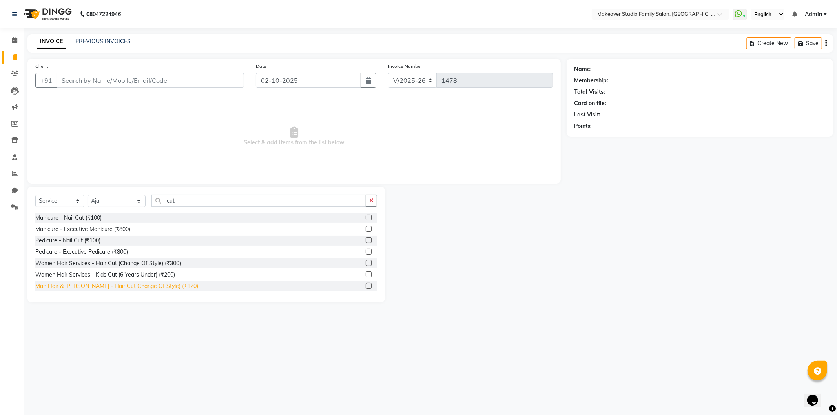
click at [161, 289] on div "Man Hair & [PERSON_NAME] - Hair Cut Change Of Style) (₹120)" at bounding box center [116, 286] width 163 height 8
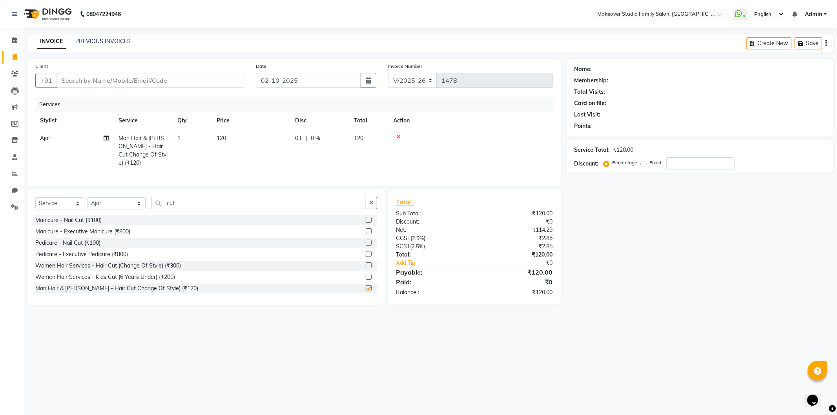
checkbox input "false"
click at [133, 82] on input "Client" at bounding box center [151, 80] width 188 height 15
click at [103, 83] on input "Client" at bounding box center [151, 80] width 188 height 15
type input "8"
type input "0"
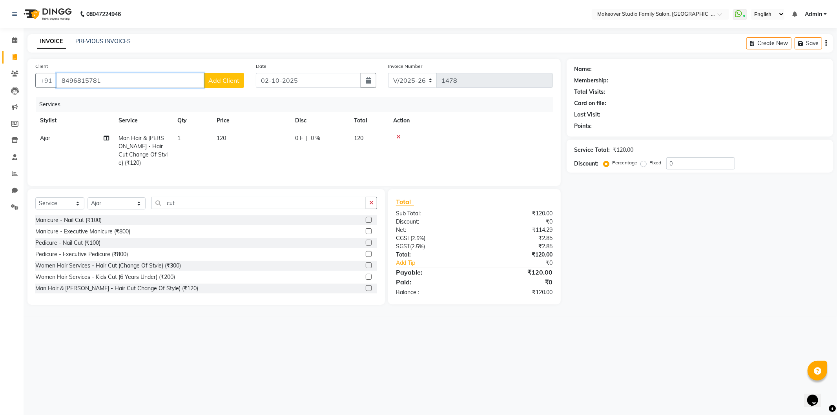
type input "8496815781"
click at [229, 84] on span "Add Client" at bounding box center [223, 81] width 31 height 8
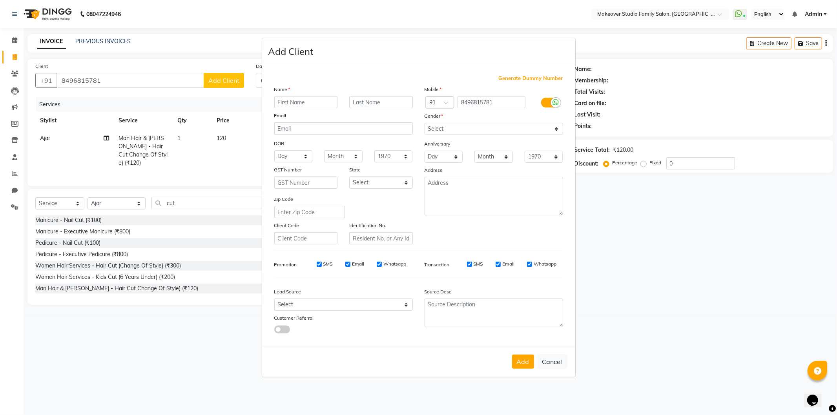
click at [311, 94] on div "Name" at bounding box center [344, 90] width 150 height 11
click at [303, 104] on input "text" at bounding box center [306, 102] width 64 height 12
type input "[PERSON_NAME]"
click at [434, 128] on select "Select [DEMOGRAPHIC_DATA] [DEMOGRAPHIC_DATA] Other Prefer Not To Say" at bounding box center [494, 129] width 139 height 12
select select "[DEMOGRAPHIC_DATA]"
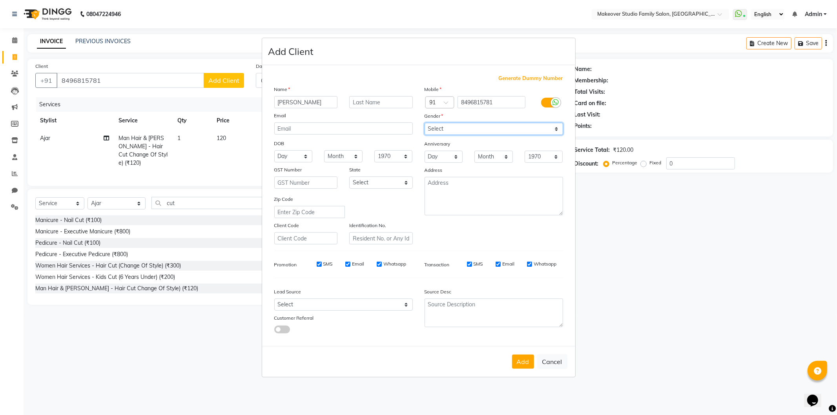
click at [425, 123] on select "Select [DEMOGRAPHIC_DATA] [DEMOGRAPHIC_DATA] Other Prefer Not To Say" at bounding box center [494, 129] width 139 height 12
click at [521, 363] on button "Add" at bounding box center [523, 362] width 22 height 14
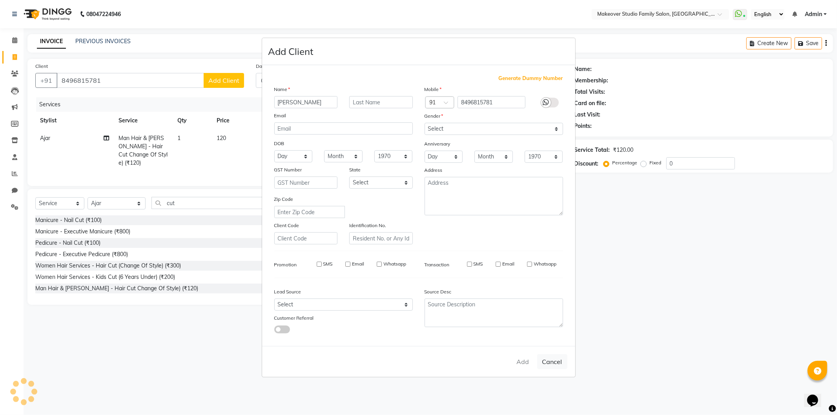
select select
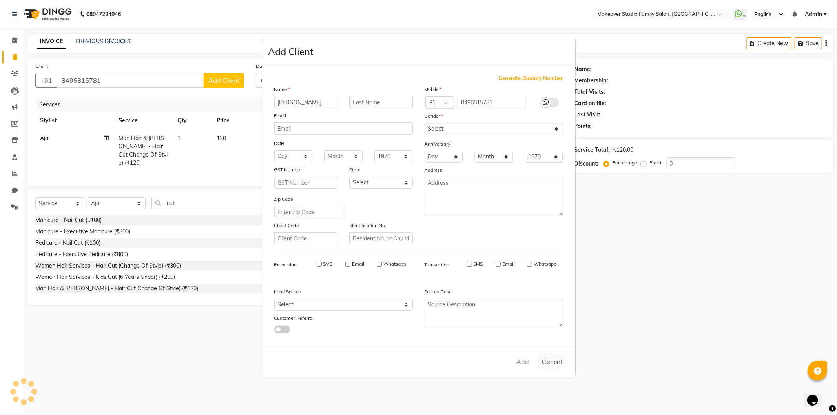
select select
checkbox input "false"
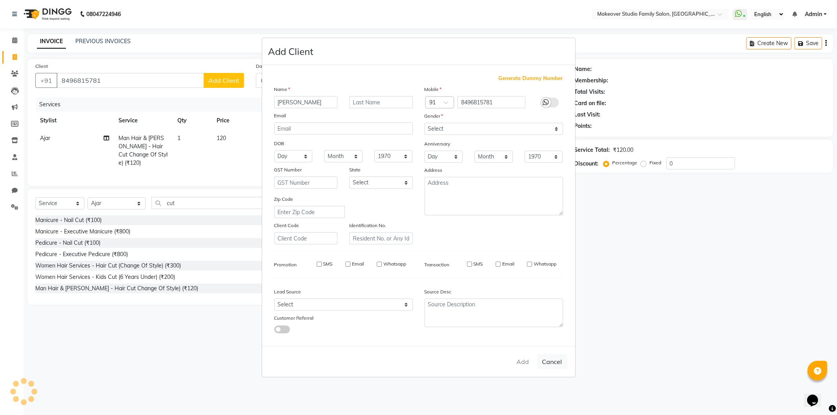
checkbox input "false"
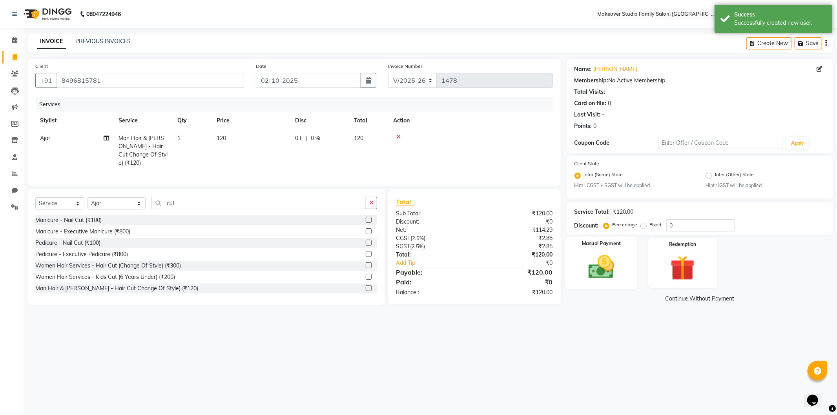
click at [627, 264] on div "Manual Payment" at bounding box center [601, 263] width 72 height 53
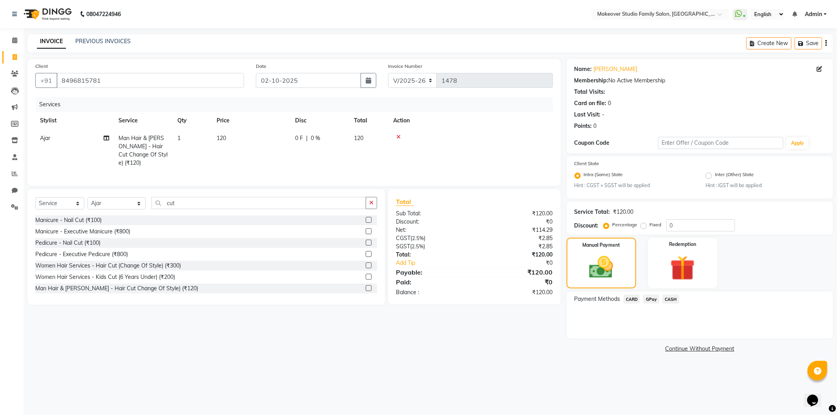
click at [654, 296] on span "GPay" at bounding box center [651, 299] width 16 height 9
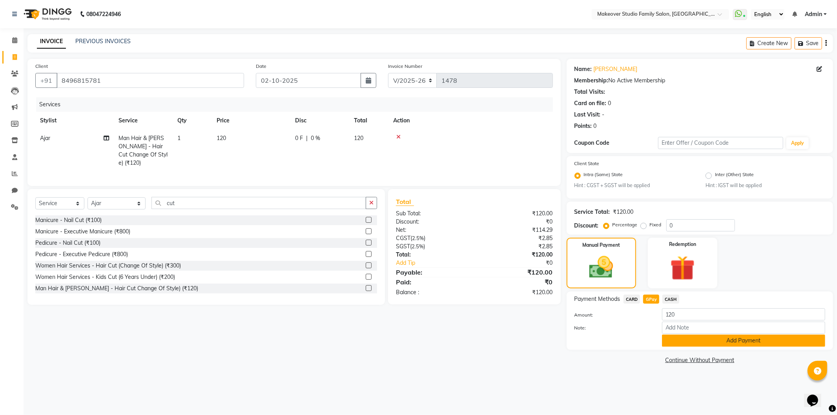
click at [736, 342] on button "Add Payment" at bounding box center [743, 341] width 163 height 12
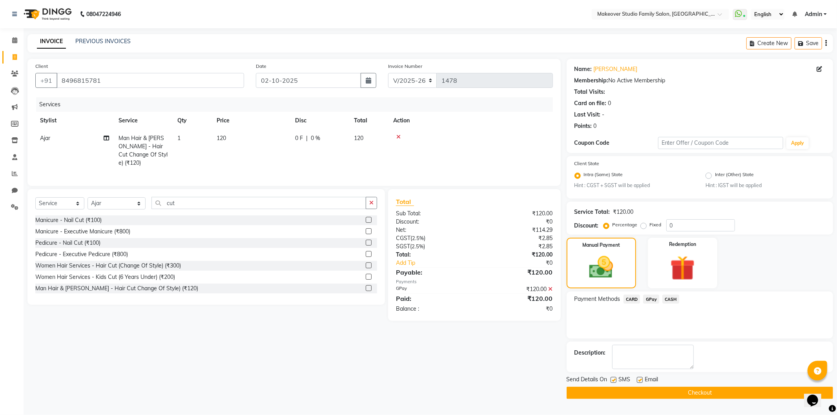
click at [706, 393] on button "Checkout" at bounding box center [700, 393] width 267 height 12
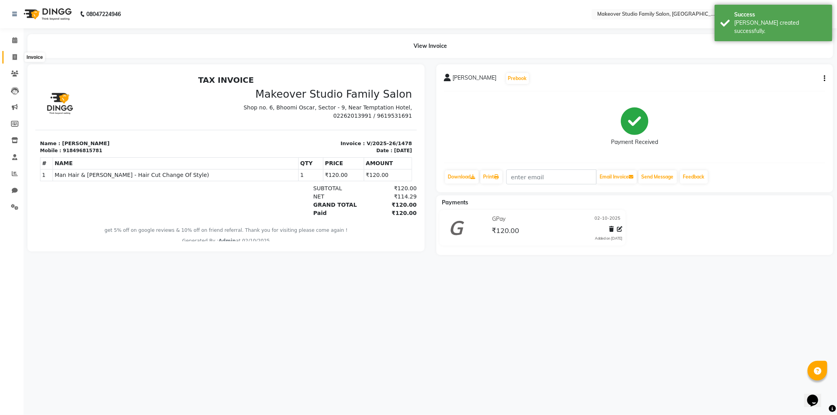
click at [14, 54] on icon at bounding box center [15, 57] width 4 height 6
select select "6089"
select select "service"
